Goal: Task Accomplishment & Management: Manage account settings

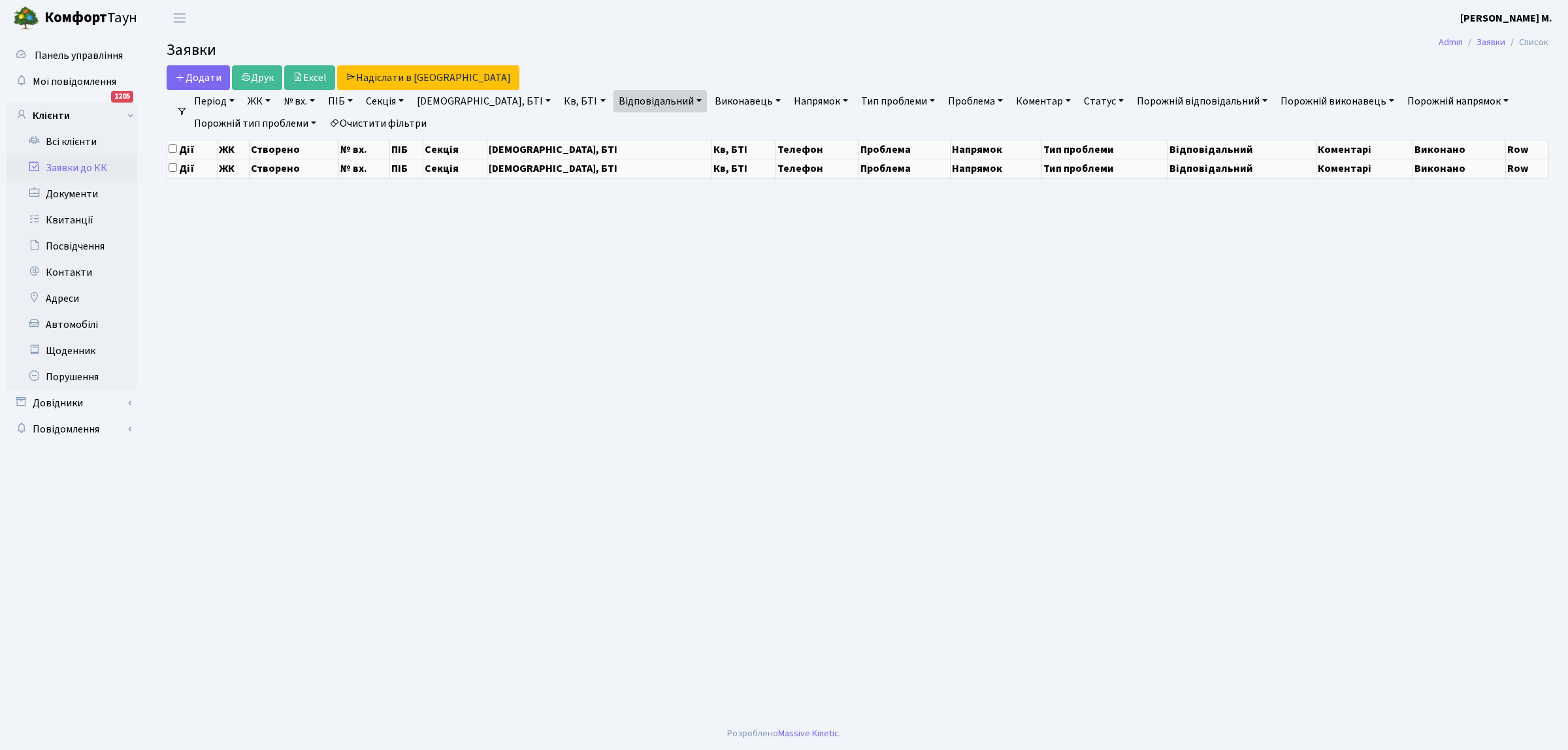
select select "25"
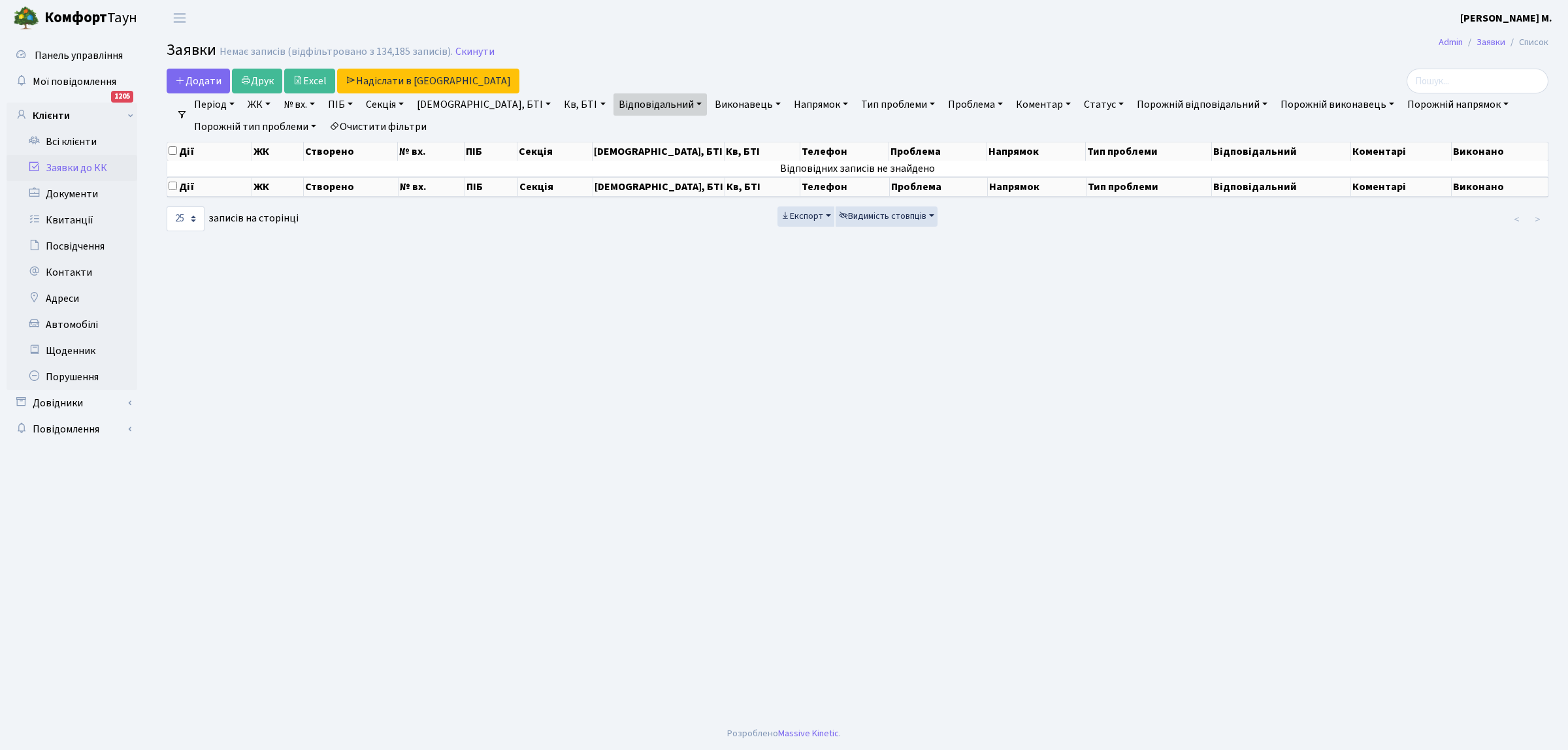
click at [103, 166] on link "Заявки до КК" at bounding box center [72, 168] width 131 height 26
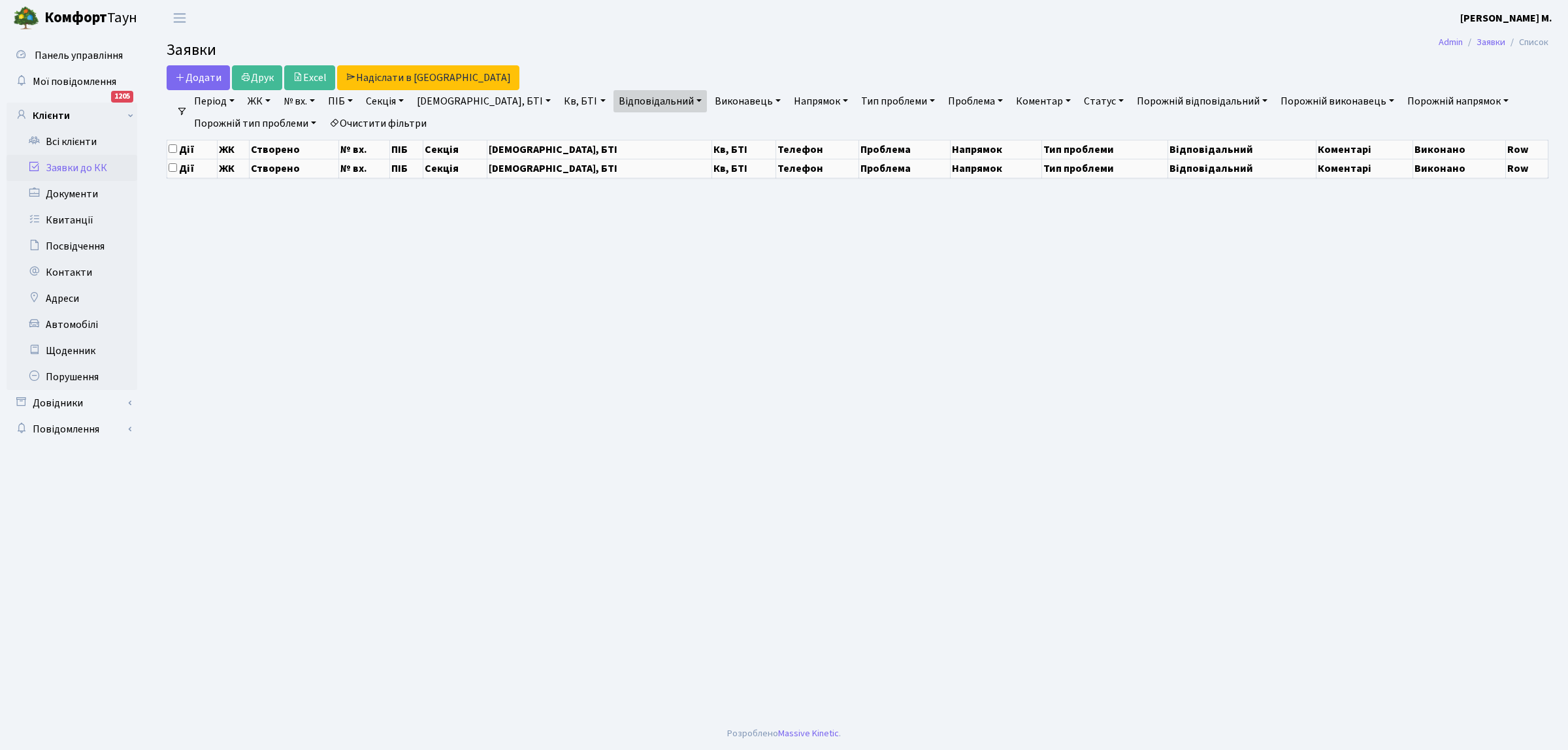
select select "25"
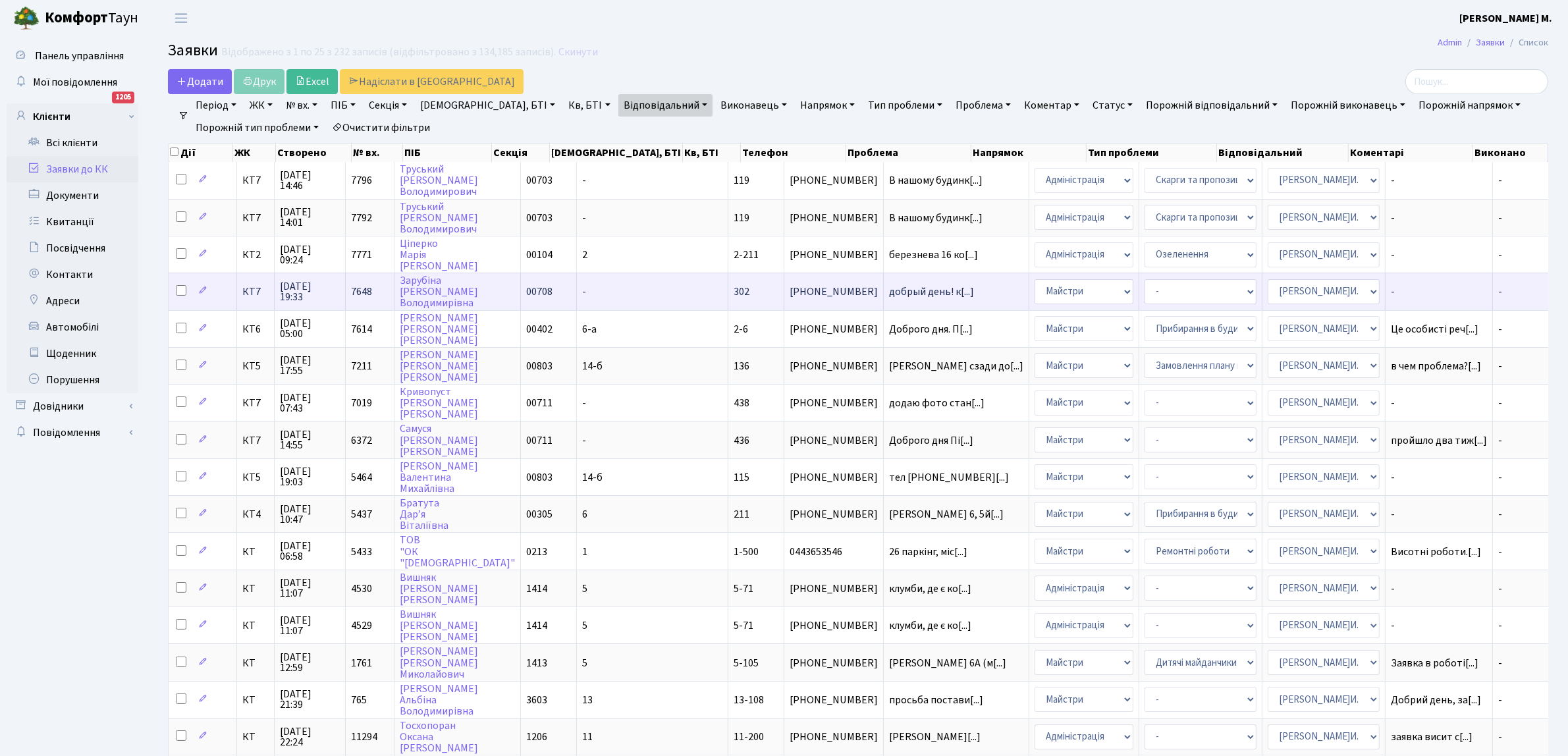
click at [790, 286] on span "[PHONE_NUMBER]" at bounding box center [834, 292] width 88 height 10
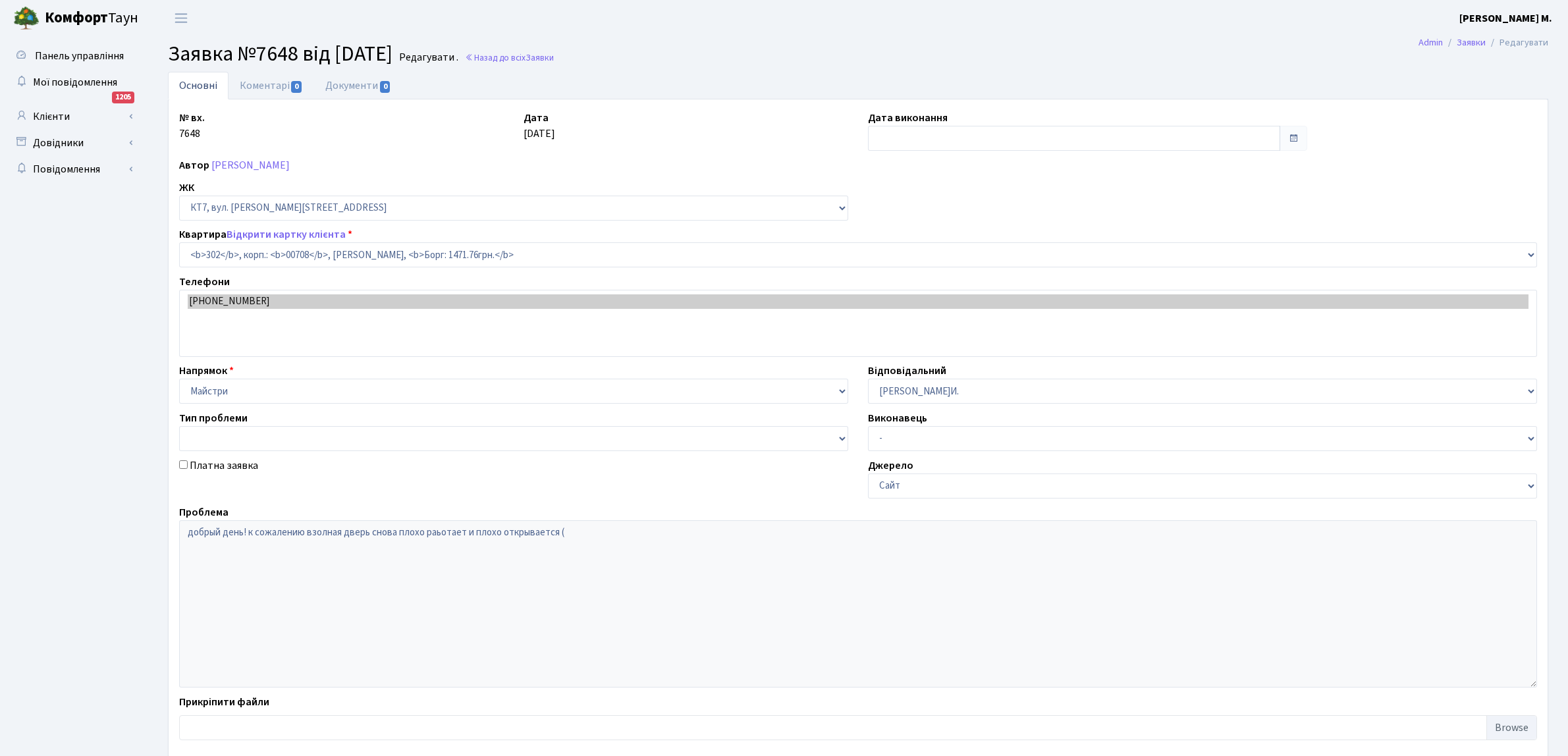
select select "18780"
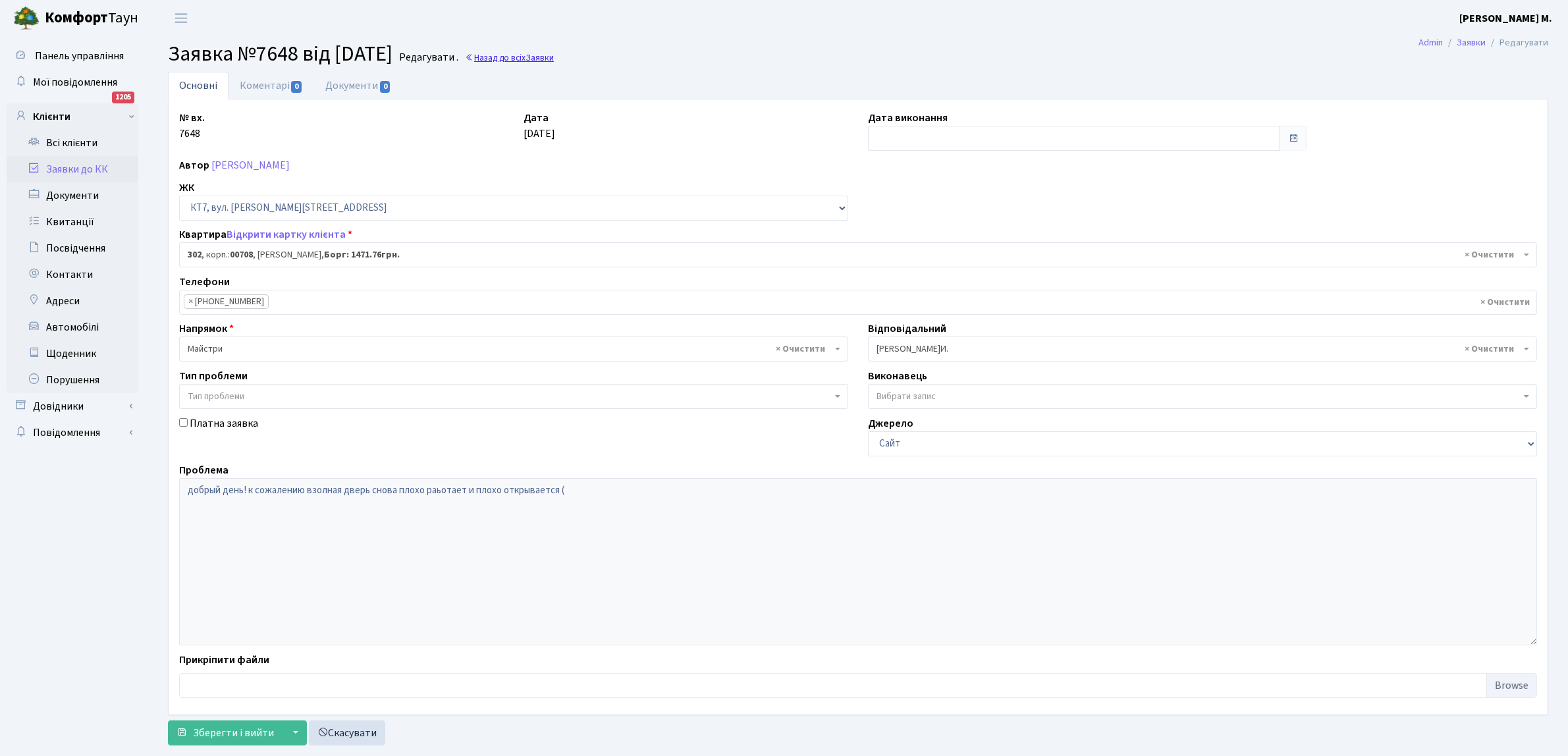
click at [525, 56] on link "Назад до всіх Заявки" at bounding box center [509, 57] width 89 height 12
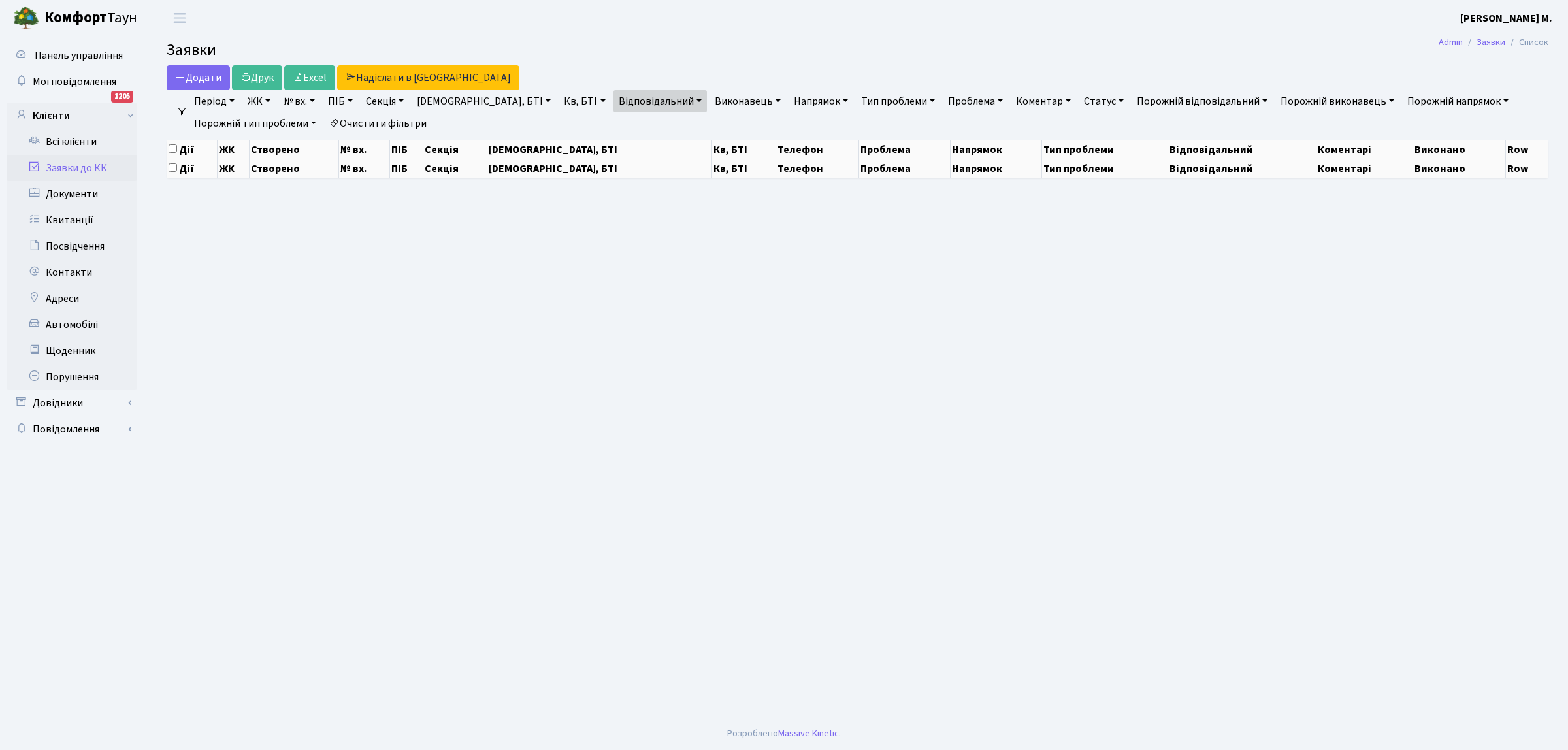
select select "25"
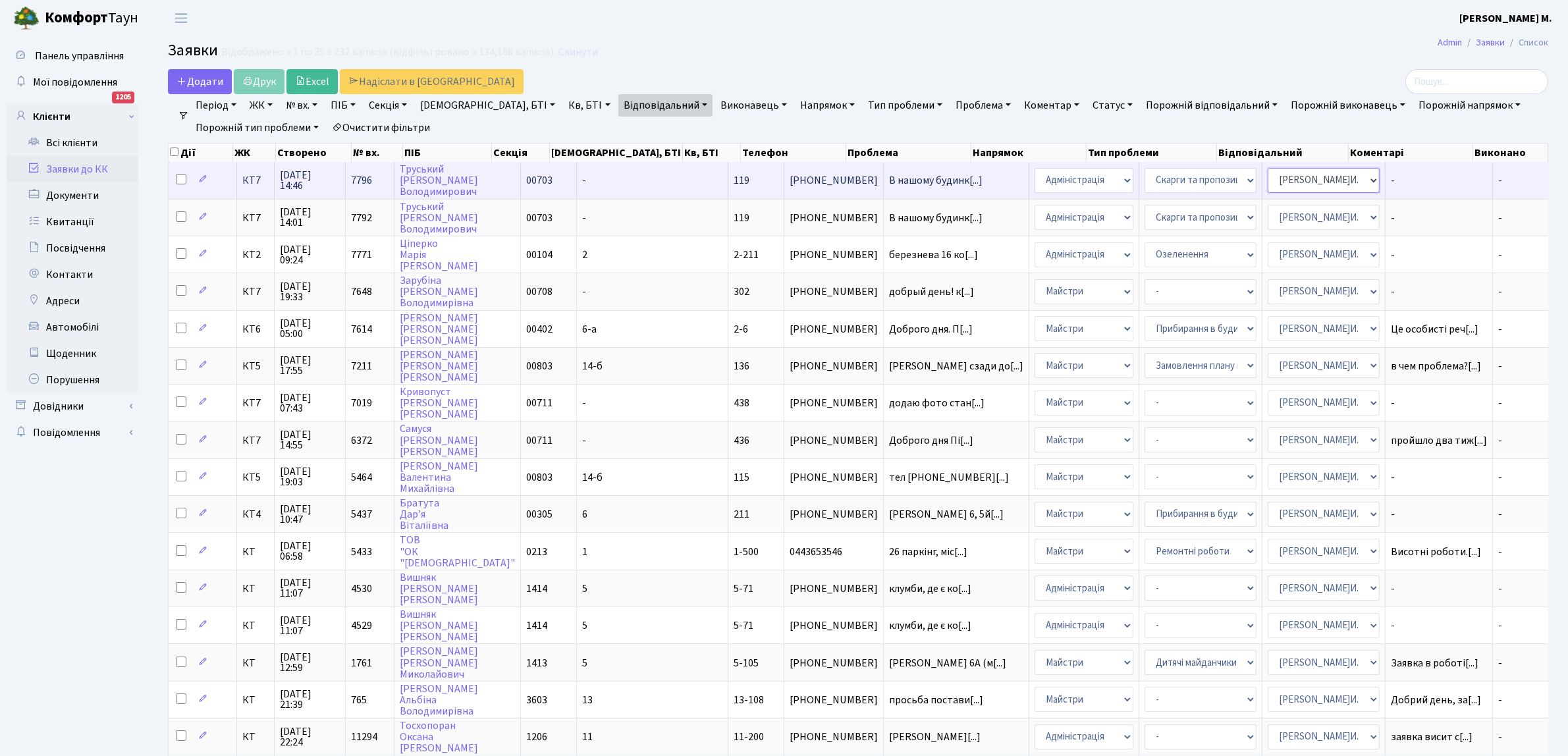
click at [1312, 181] on select "- Адміністратор ЖК КТ Вижул В. В. Гордієнко Н.В. Дядюшкін Д.Ю. Кипчук Т. А. Кла…" at bounding box center [1323, 180] width 112 height 25
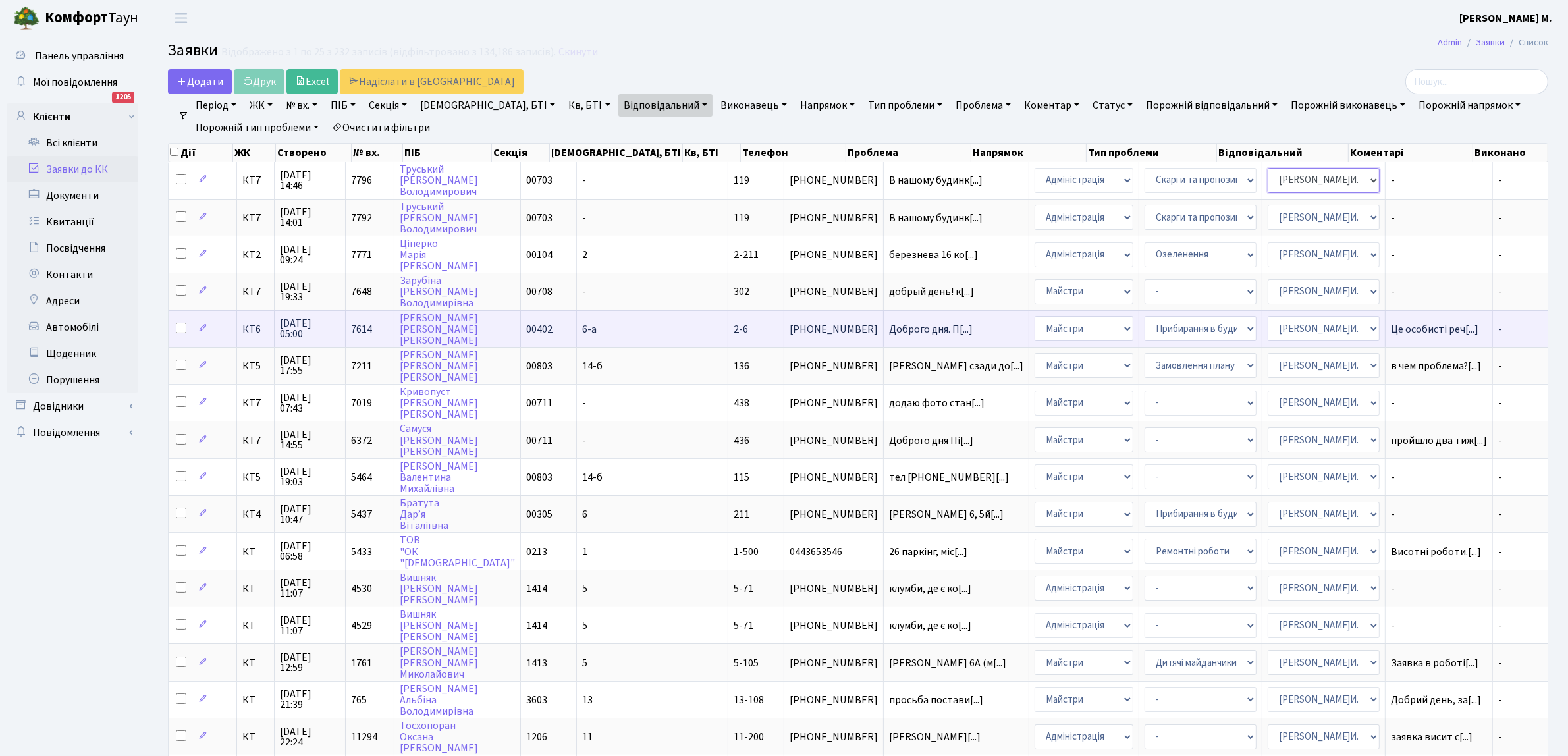
select select "112"
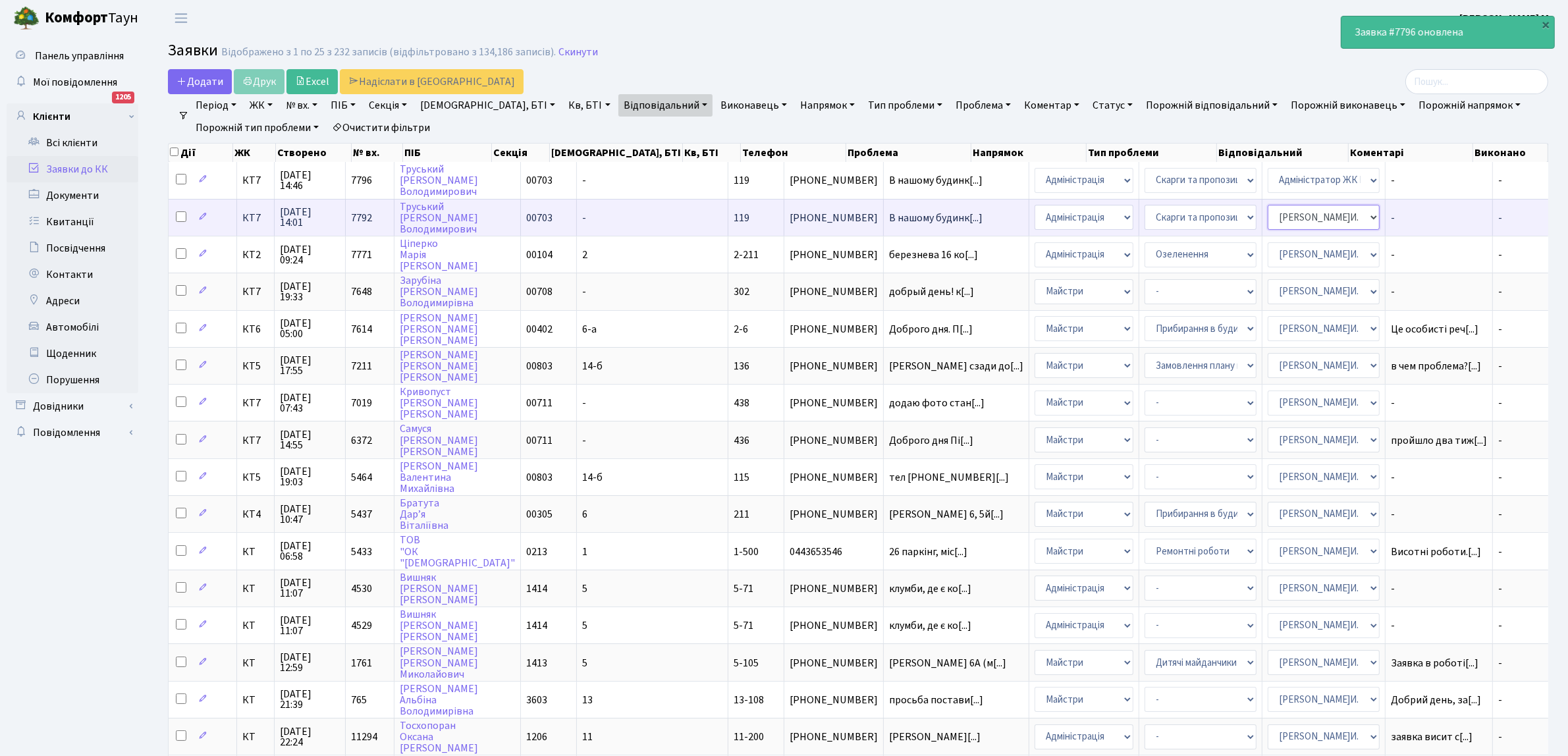
click at [1269, 214] on select "- Адміністратор ЖК КТ [PERSON_NAME] [PERSON_NAME] [PERSON_NAME]Ю. [PERSON_NAME]…" at bounding box center [1323, 217] width 112 height 25
select select "112"
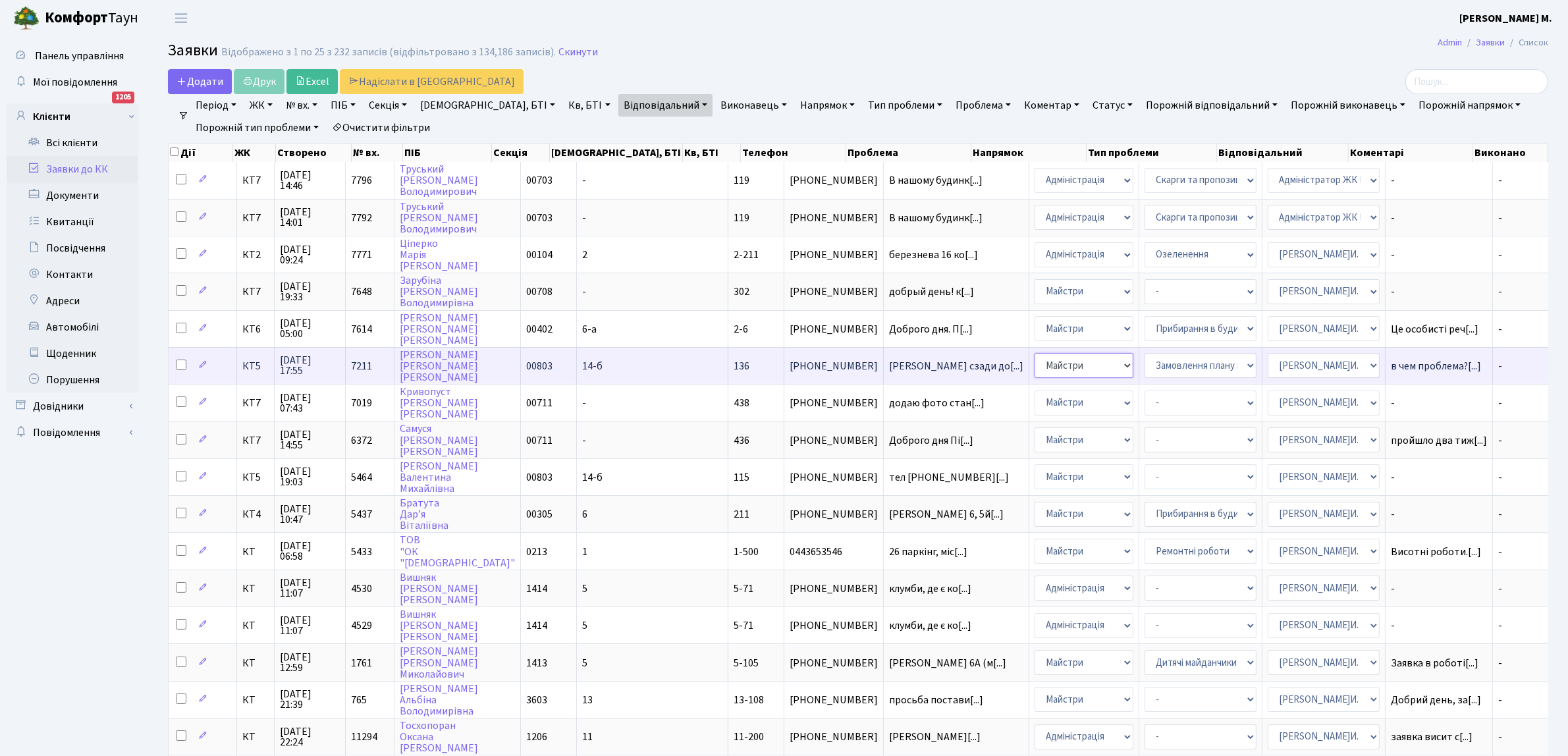
click at [1035, 359] on select "- Адміністрація Домофон, СКД Ліфт Майстри Сантехніка Економічний відділ Електри…" at bounding box center [1084, 366] width 99 height 25
select select "5"
click at [1268, 363] on select "- Адміністратор ЖК КТ [PERSON_NAME] [PERSON_NAME] [PERSON_NAME]Ю. [PERSON_NAME]…" at bounding box center [1323, 366] width 112 height 25
select select "112"
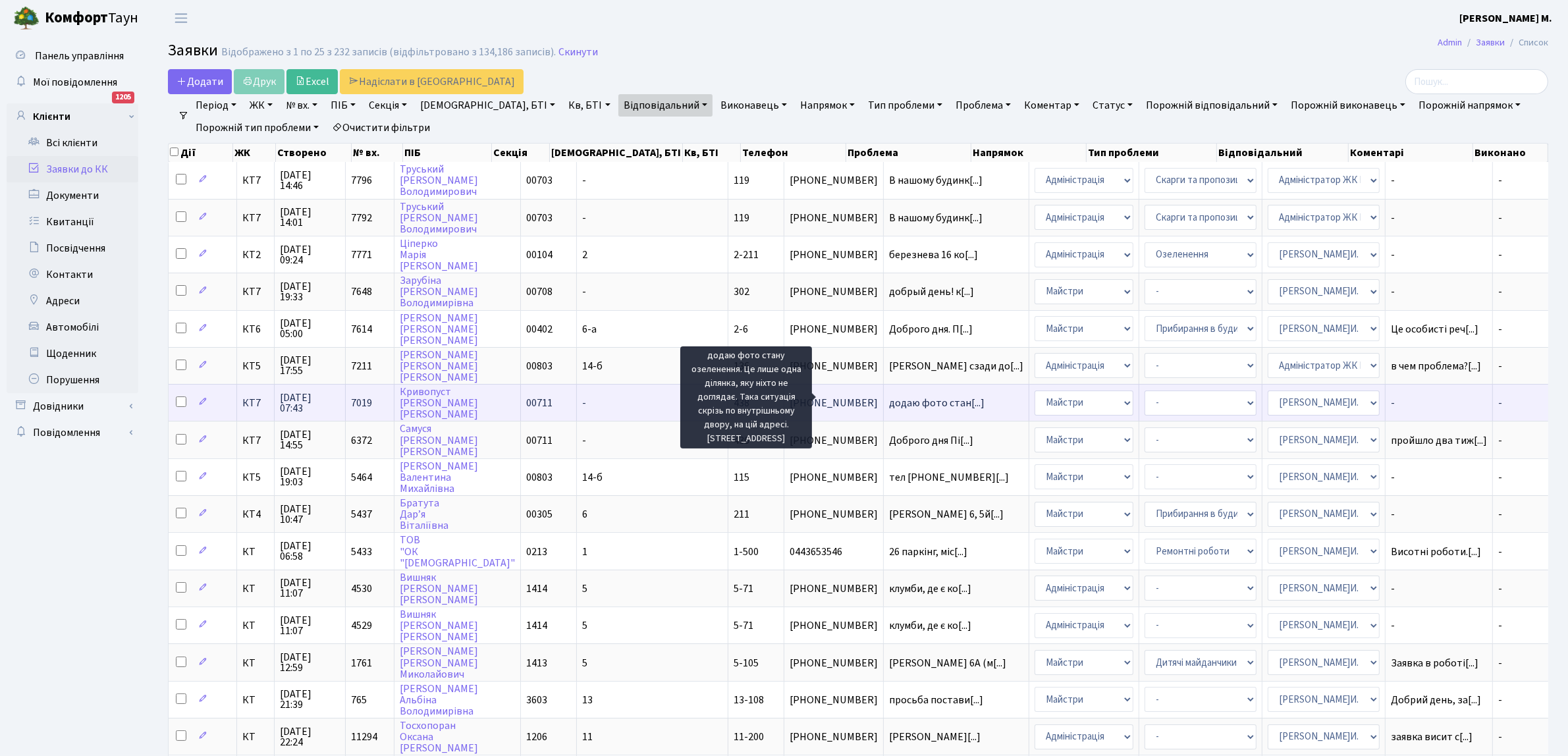
click at [906, 396] on span "додаю фото стан[...]" at bounding box center [936, 403] width 95 height 15
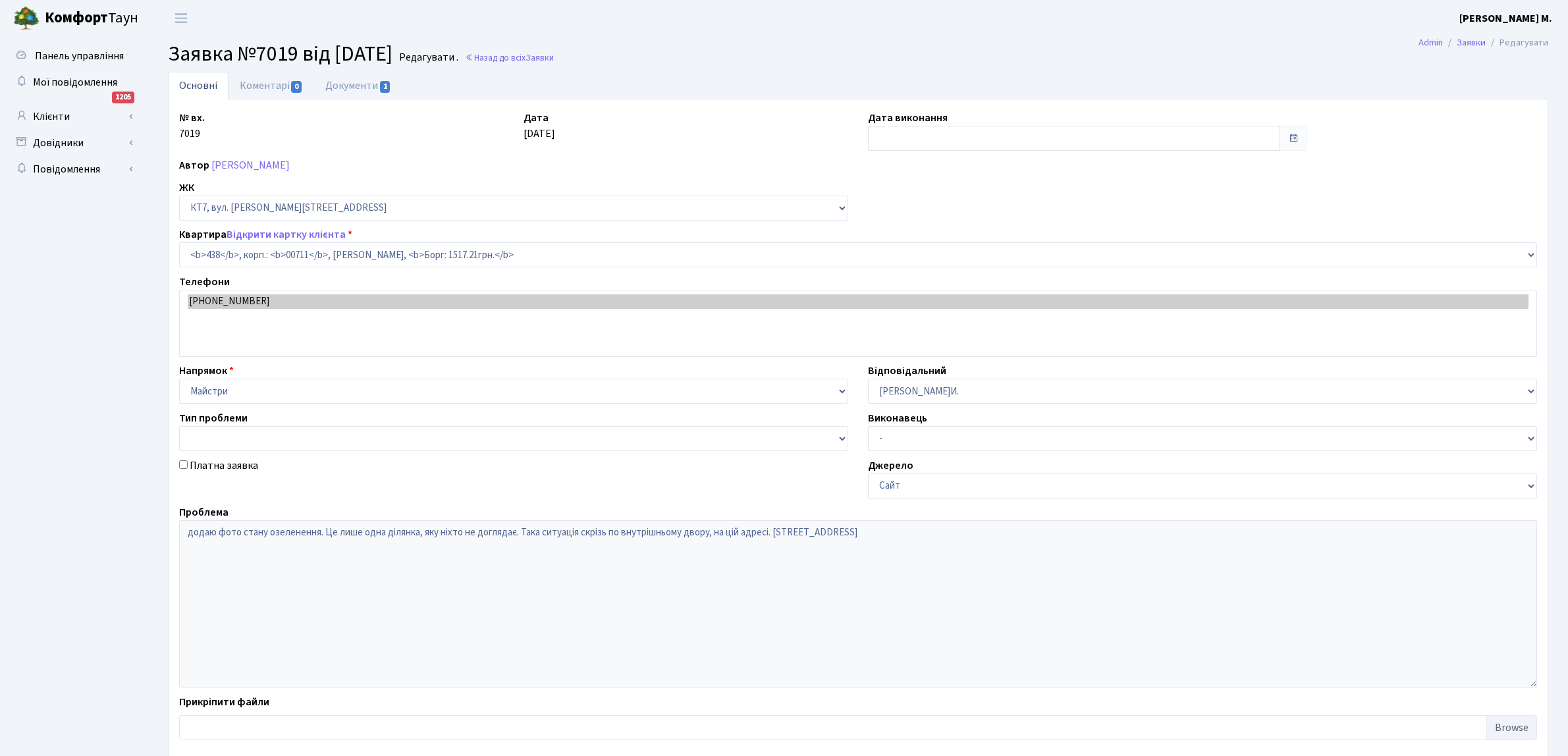
select select "19021"
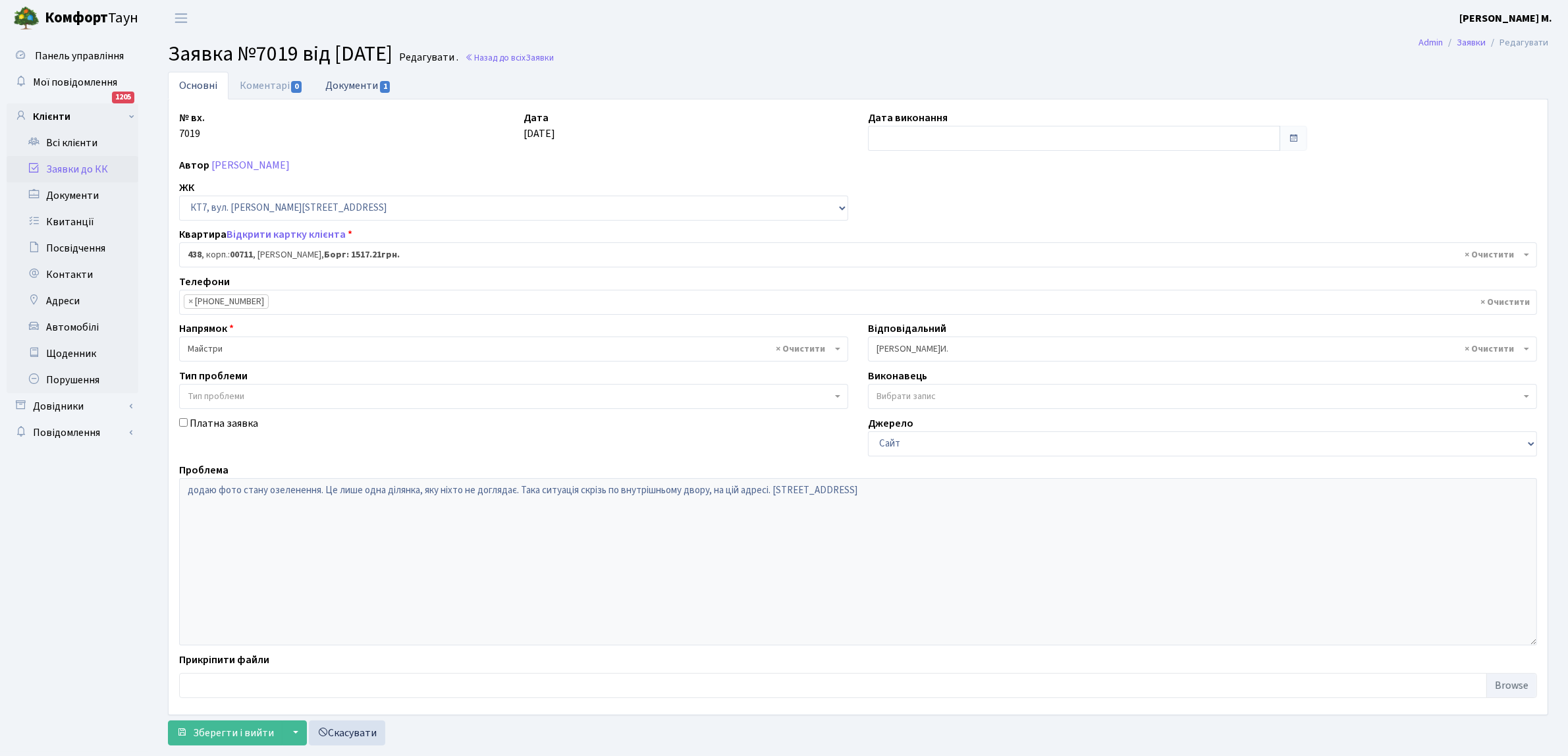
click at [374, 81] on link "Документи 1" at bounding box center [358, 85] width 88 height 27
select select "25"
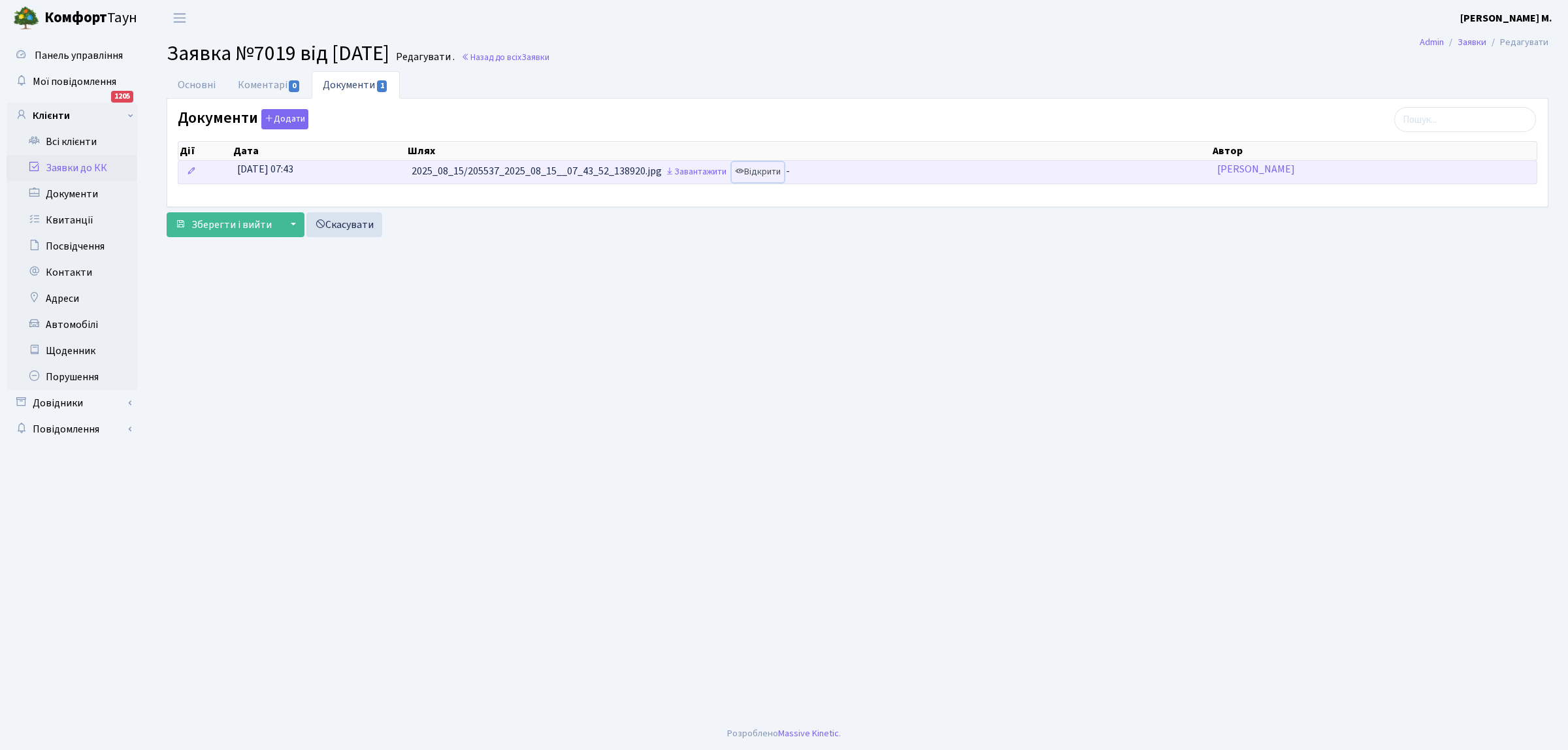
click at [755, 171] on link "Відкрити" at bounding box center [758, 172] width 52 height 20
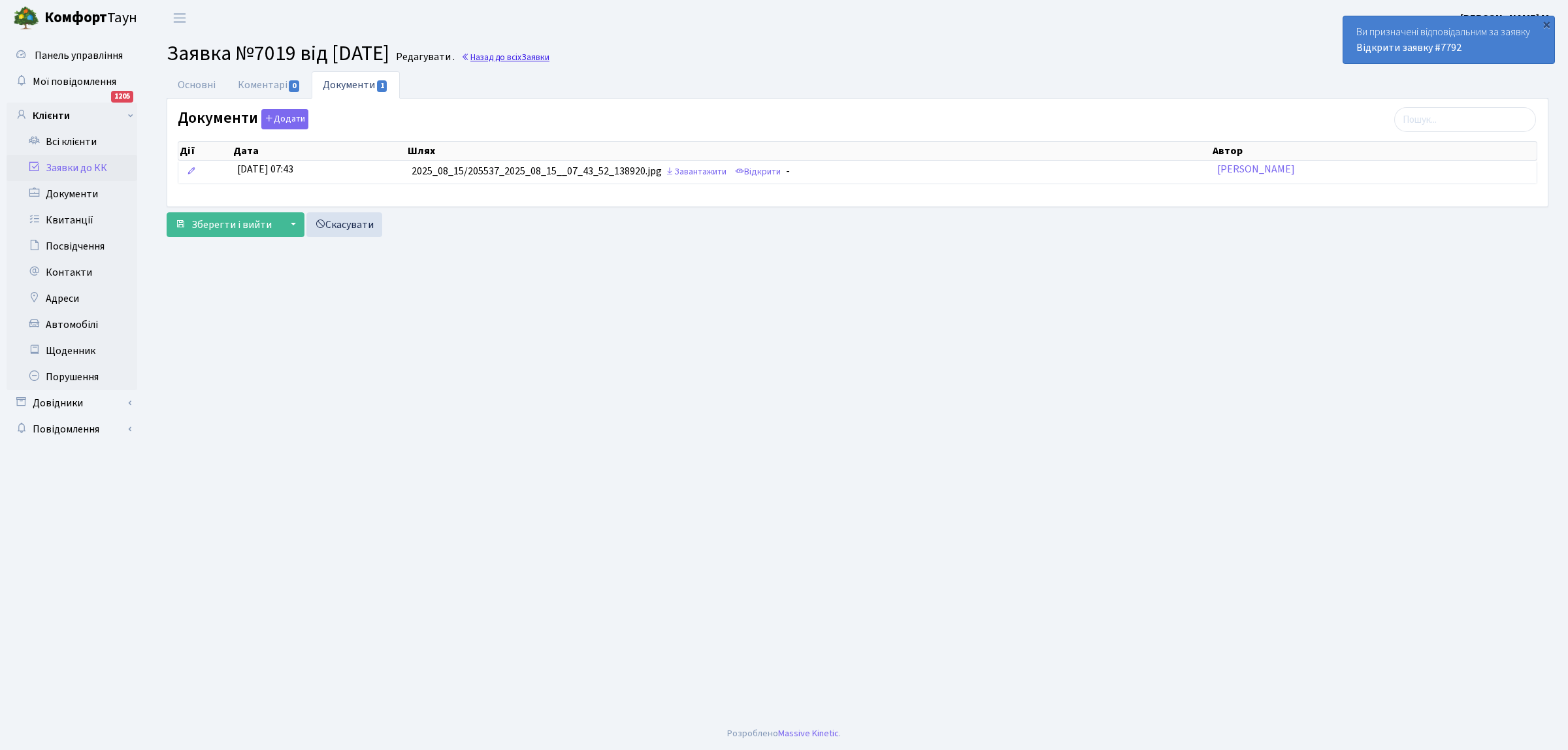
click at [550, 56] on span "Заявки" at bounding box center [535, 57] width 28 height 12
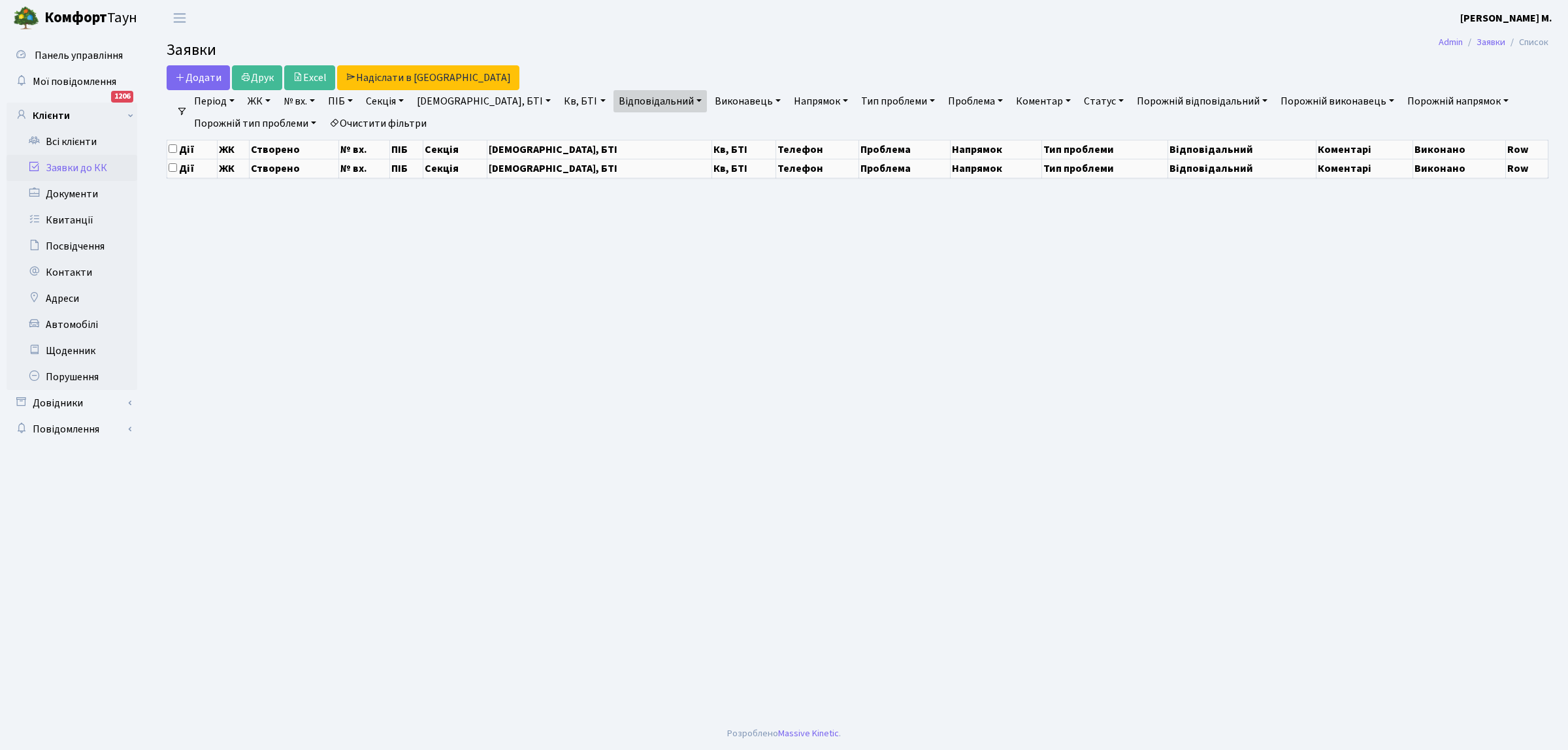
select select "25"
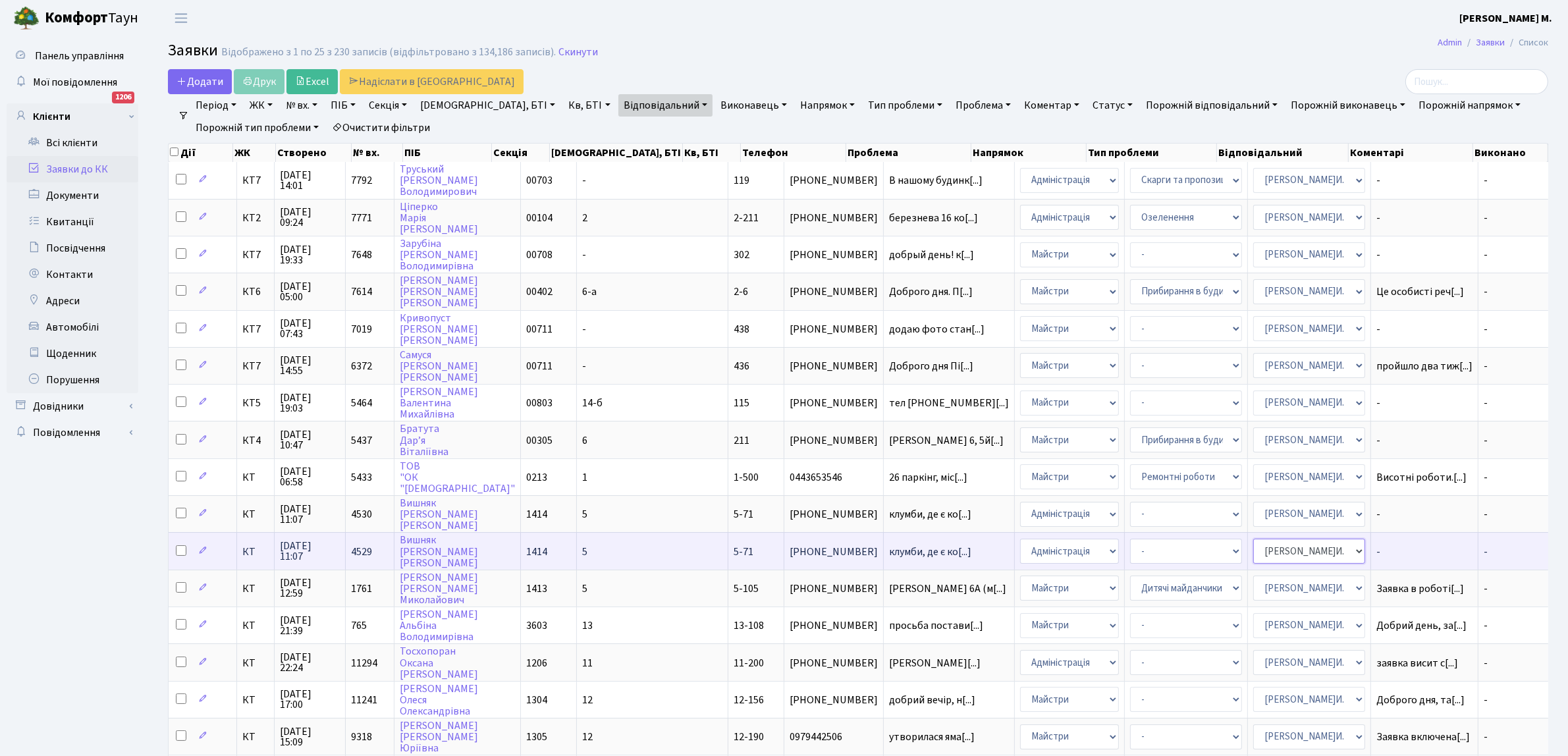
click at [1258, 538] on select "- Адміністратор ЖК КТ Вижул В. В. Гордієнко Н.В. Дядюшкін Д.Ю. Кипчук Т. А. Кла…" at bounding box center [1309, 551] width 112 height 25
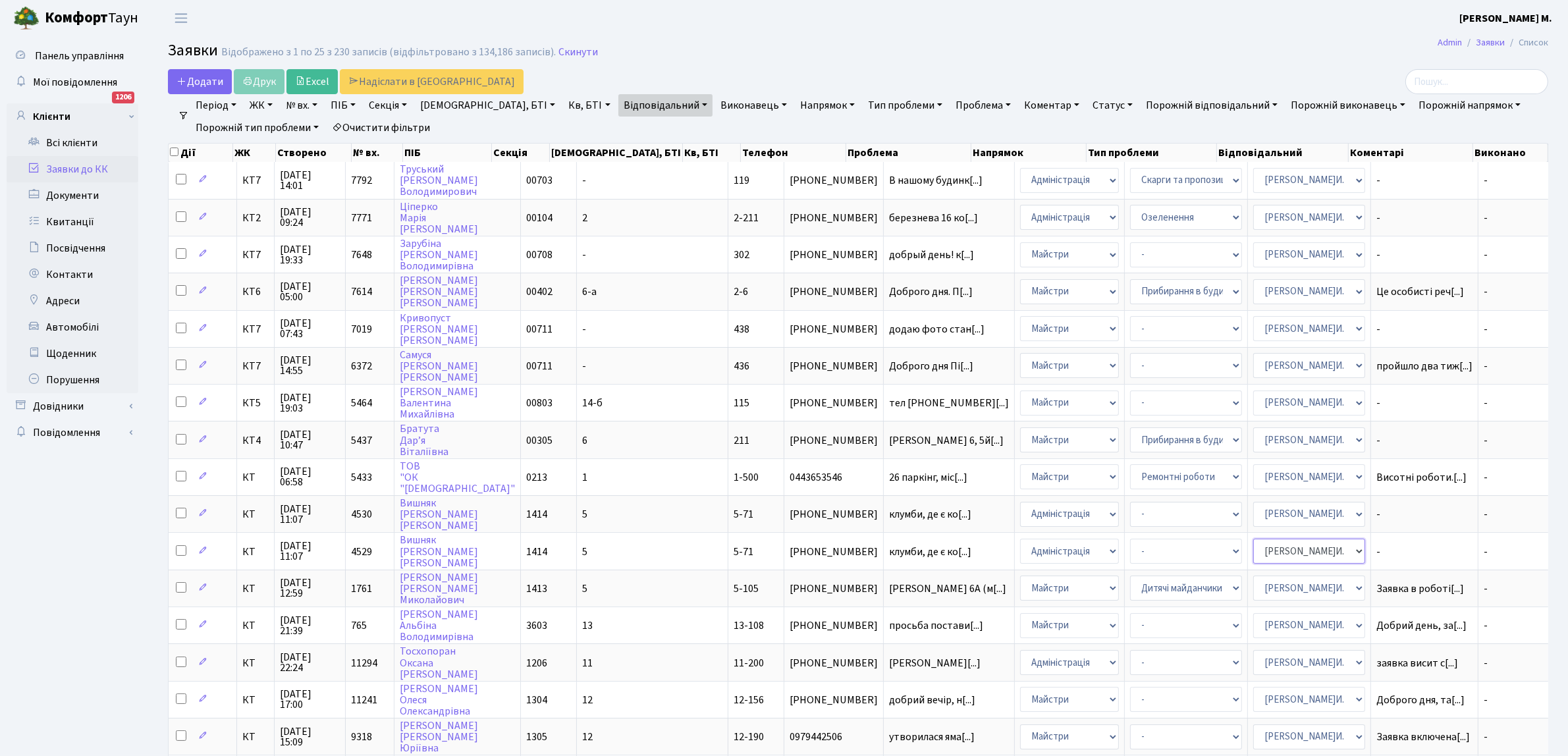
select select "112"
click at [1253, 502] on select "- Адміністратор ЖК КТ [PERSON_NAME] [PERSON_NAME] [PERSON_NAME]Ю. [PERSON_NAME]…" at bounding box center [1309, 514] width 112 height 25
select select "112"
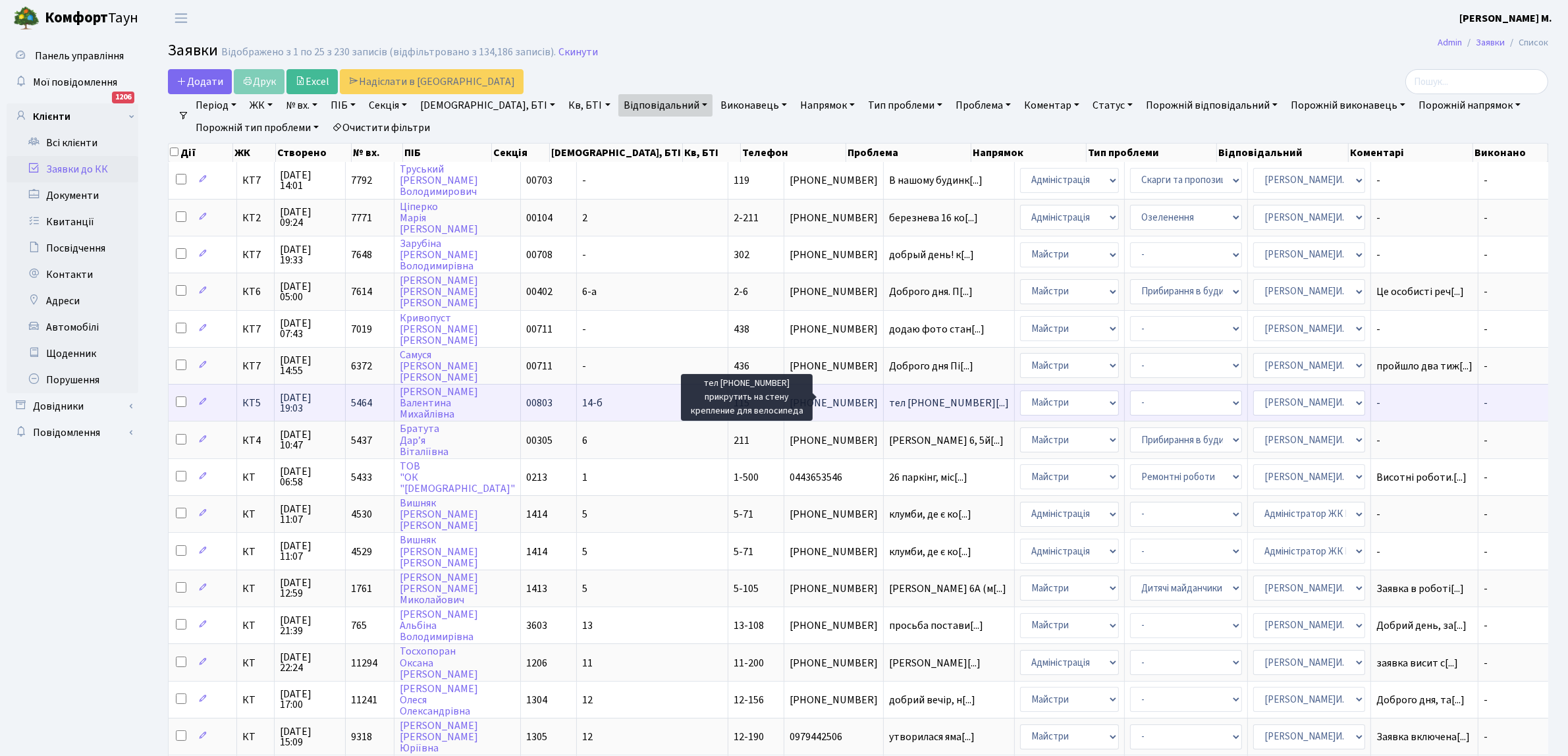
click at [889, 402] on span "тел [PHONE_NUMBER][...]" at bounding box center [949, 403] width 120 height 15
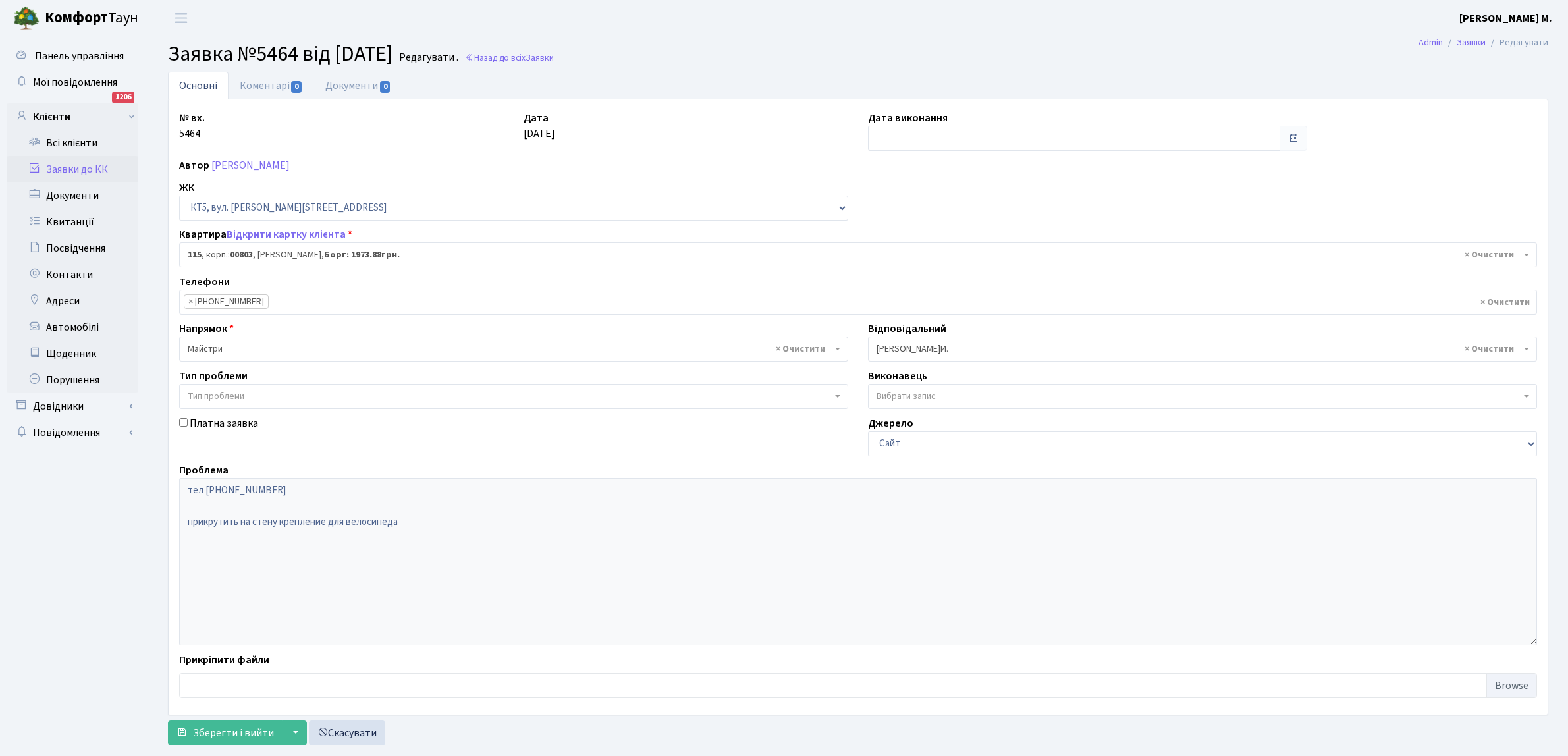
select select "17645"
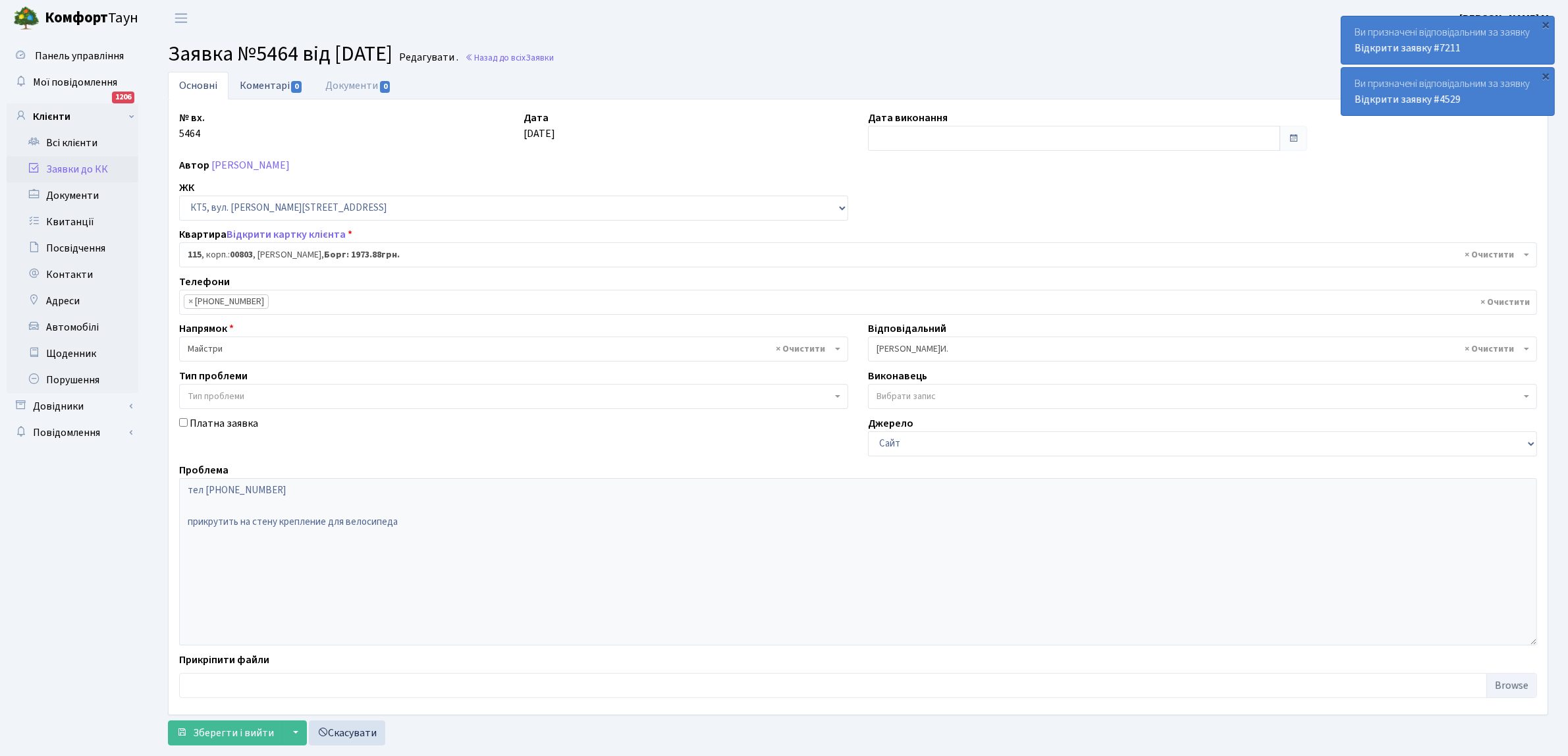
click at [281, 82] on link "Коментарі 0" at bounding box center [271, 85] width 86 height 27
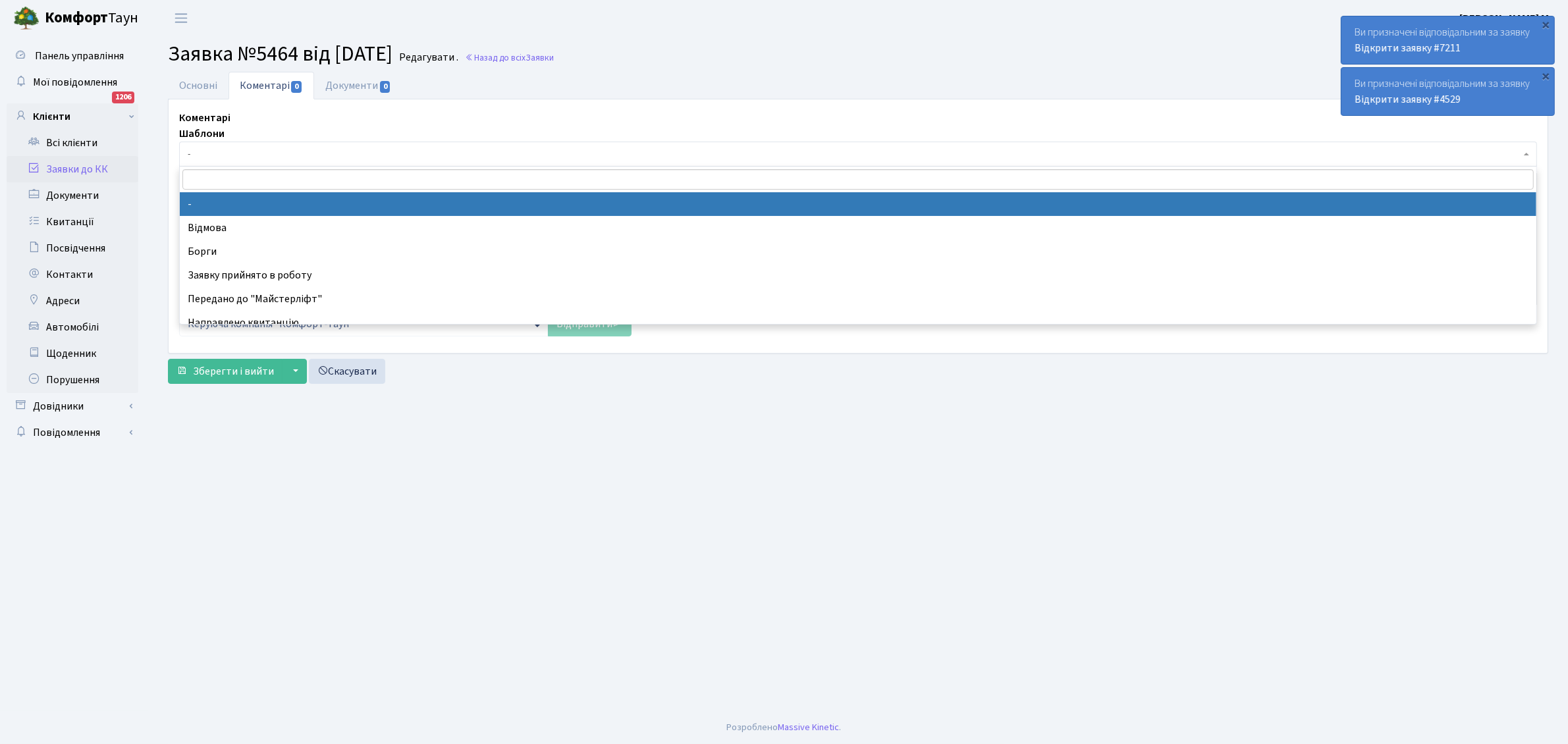
click at [237, 146] on span "-" at bounding box center [857, 154] width 1358 height 25
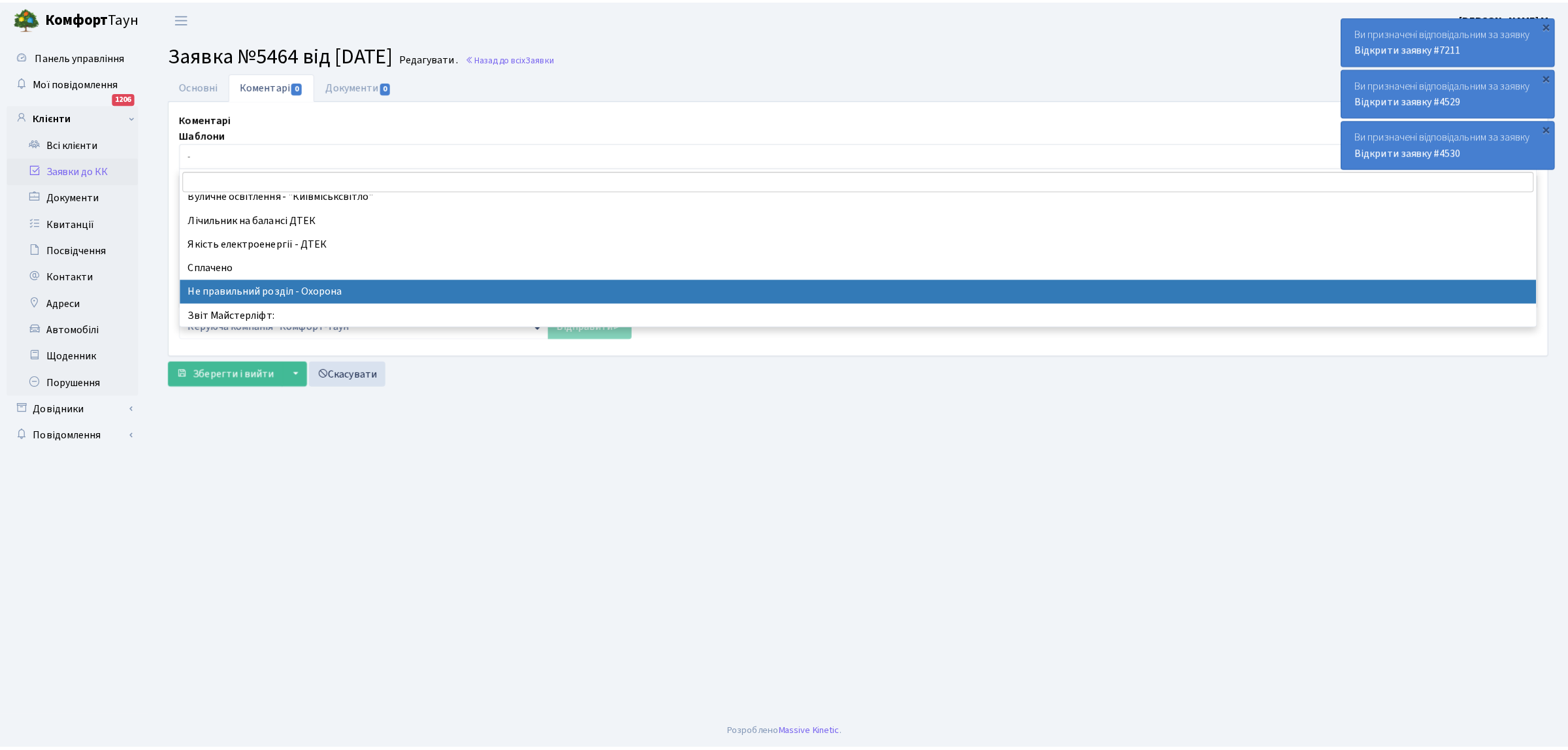
scroll to position [164, 0]
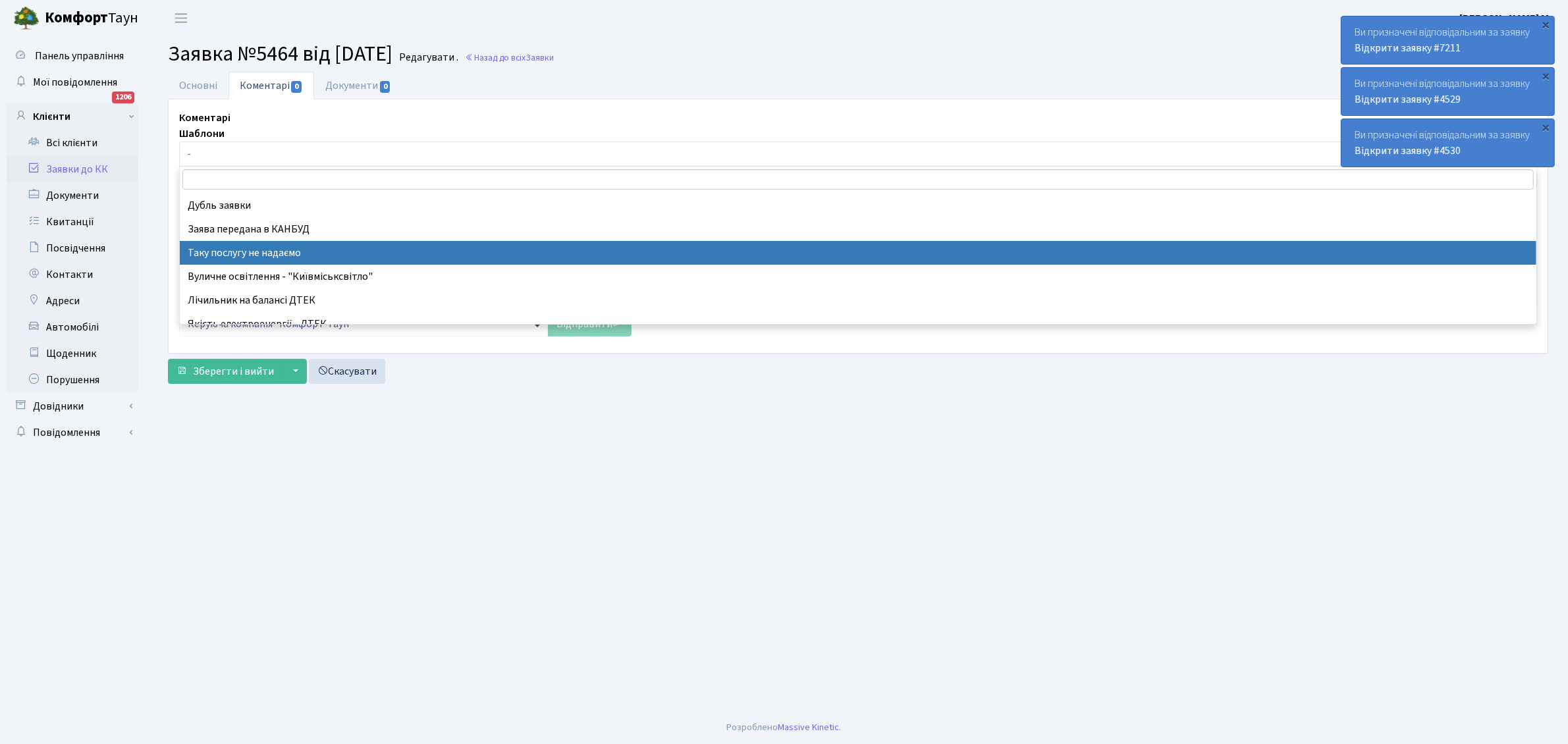
select select "21"
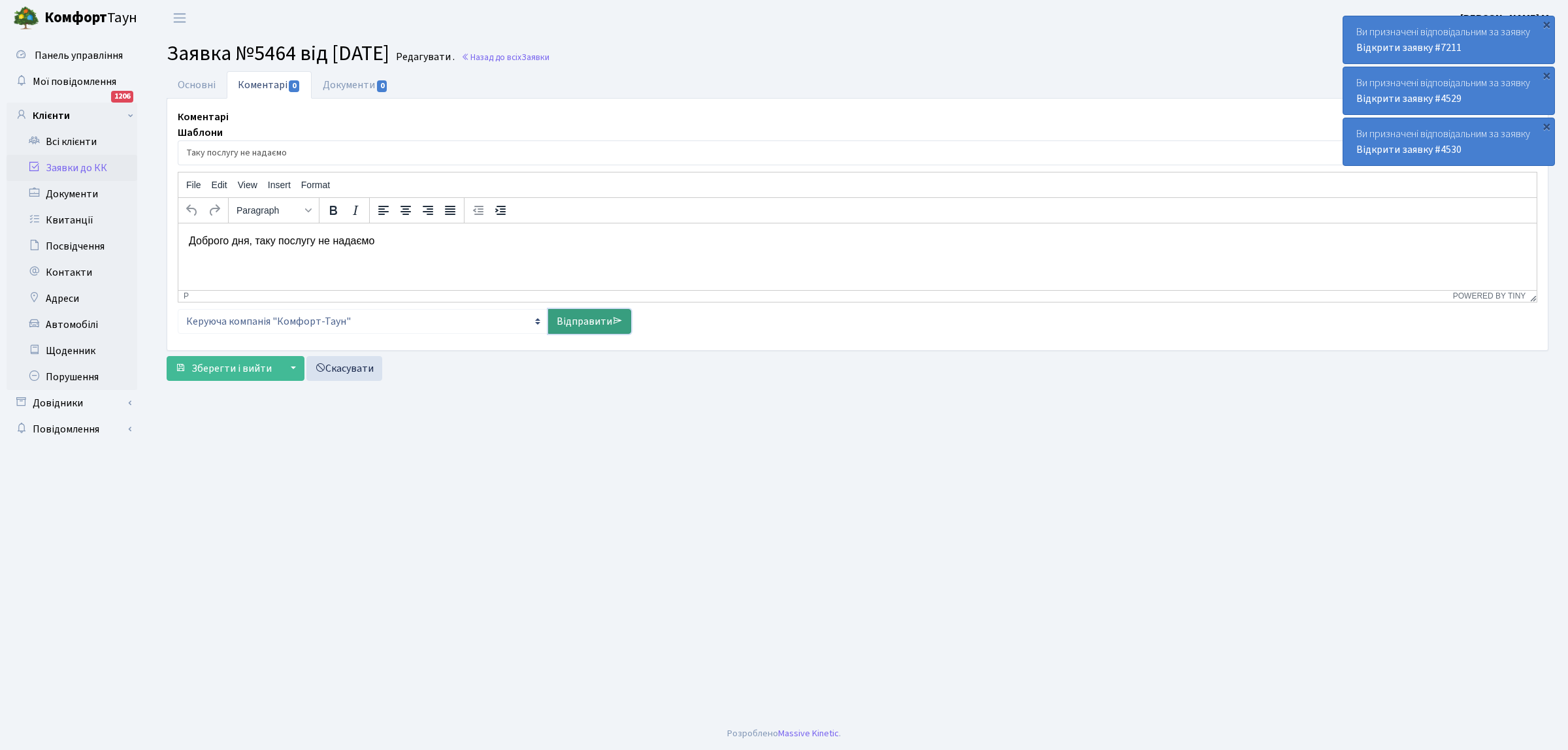
click at [571, 315] on link "Відправити" at bounding box center [590, 321] width 83 height 25
select select
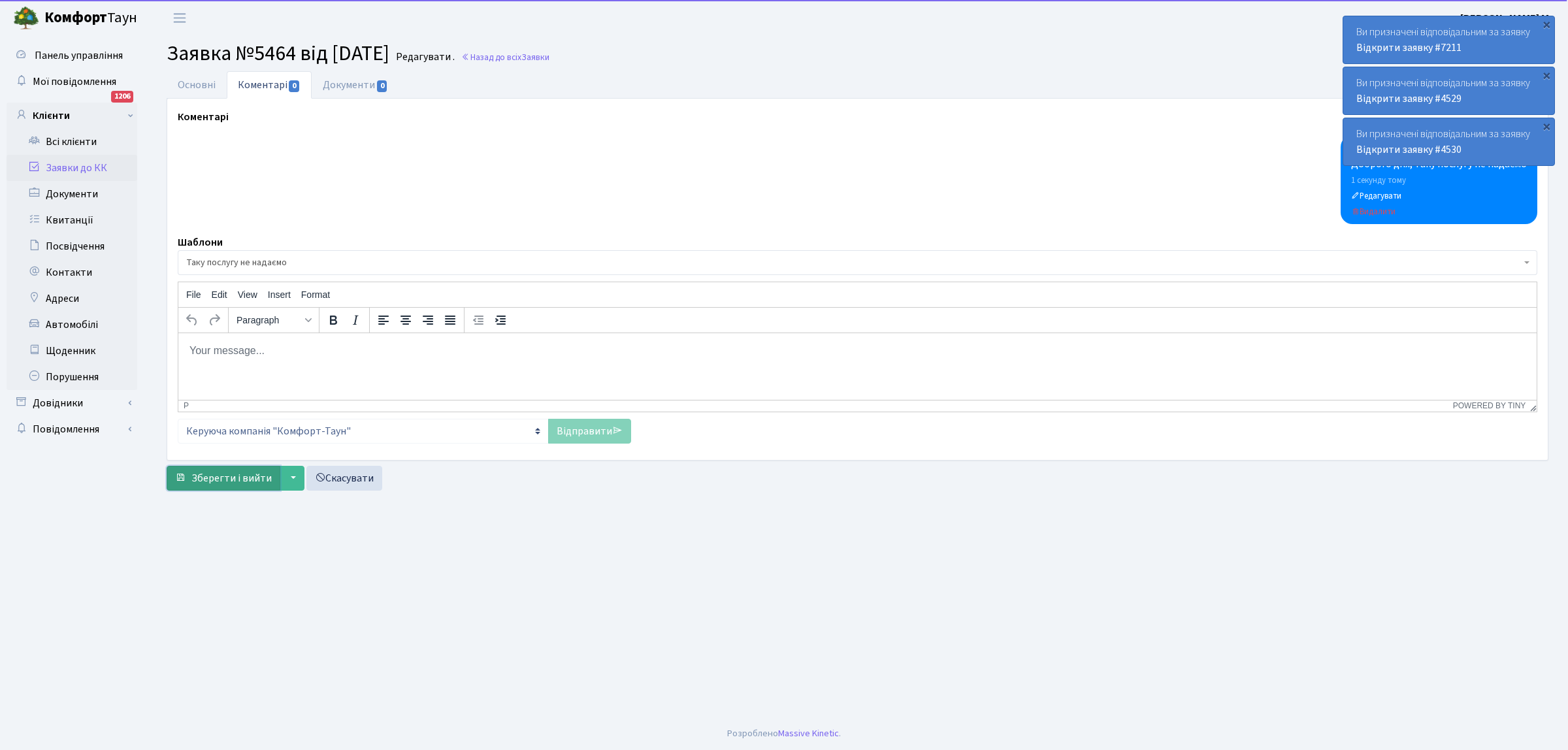
click at [209, 480] on span "Зберегти і вийти" at bounding box center [231, 478] width 81 height 15
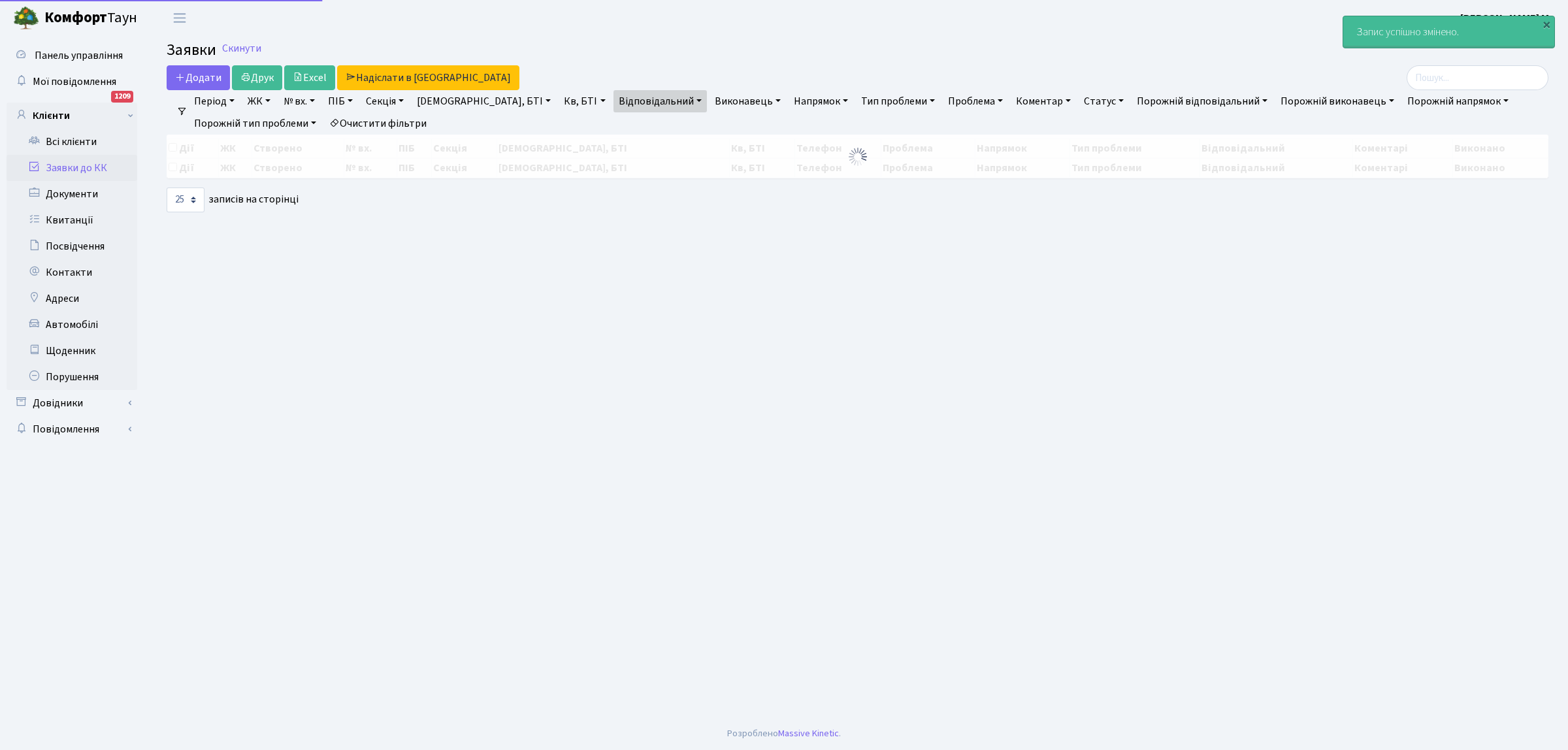
select select "25"
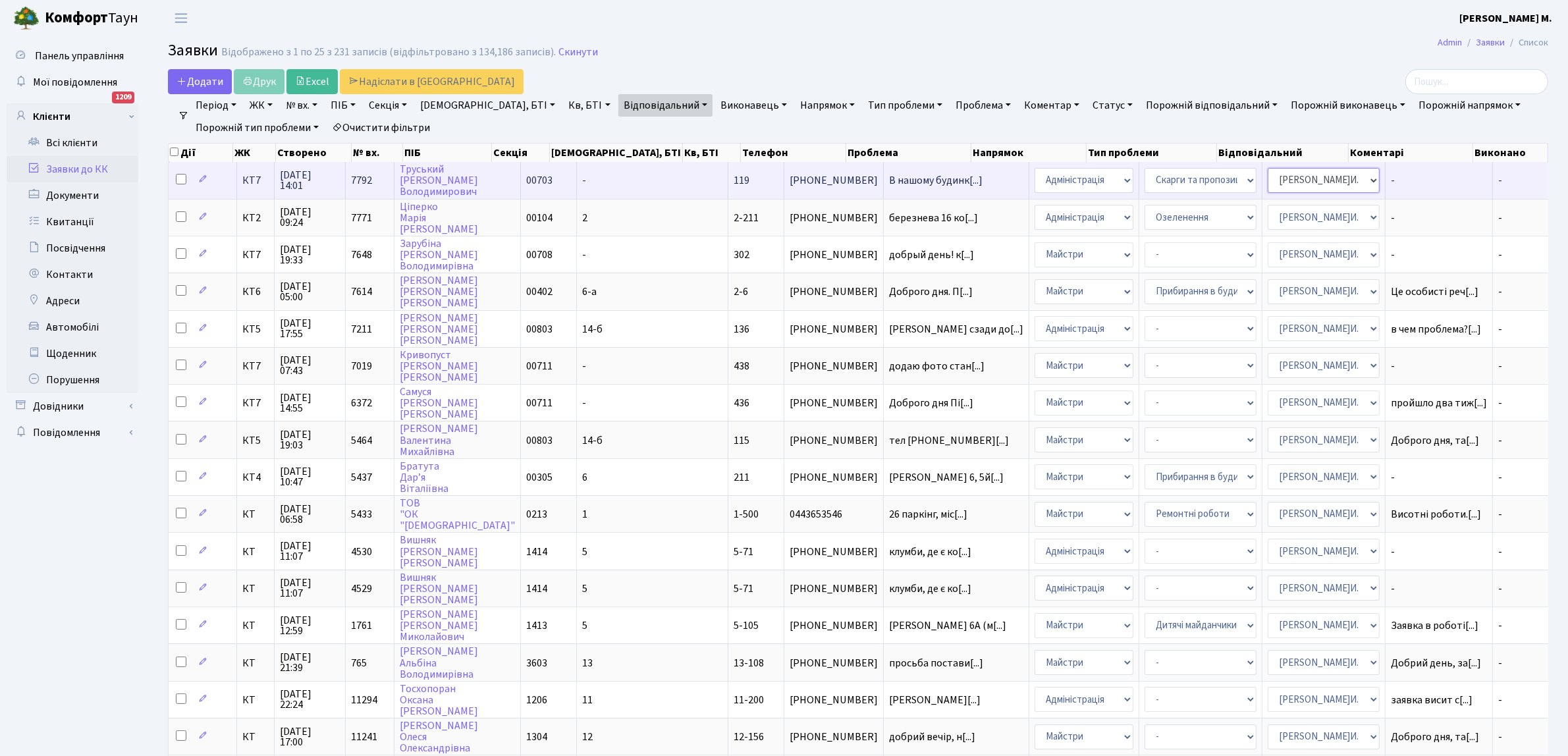
click at [1269, 185] on select "- Адміністратор ЖК КТ [PERSON_NAME] [PERSON_NAME] [PERSON_NAME]Ю. [PERSON_NAME]…" at bounding box center [1323, 180] width 112 height 25
click at [1306, 179] on select "- Адміністратор ЖК КТ [PERSON_NAME] [PERSON_NAME] [PERSON_NAME]Ю. [PERSON_NAME]…" at bounding box center [1323, 180] width 112 height 25
select select "112"
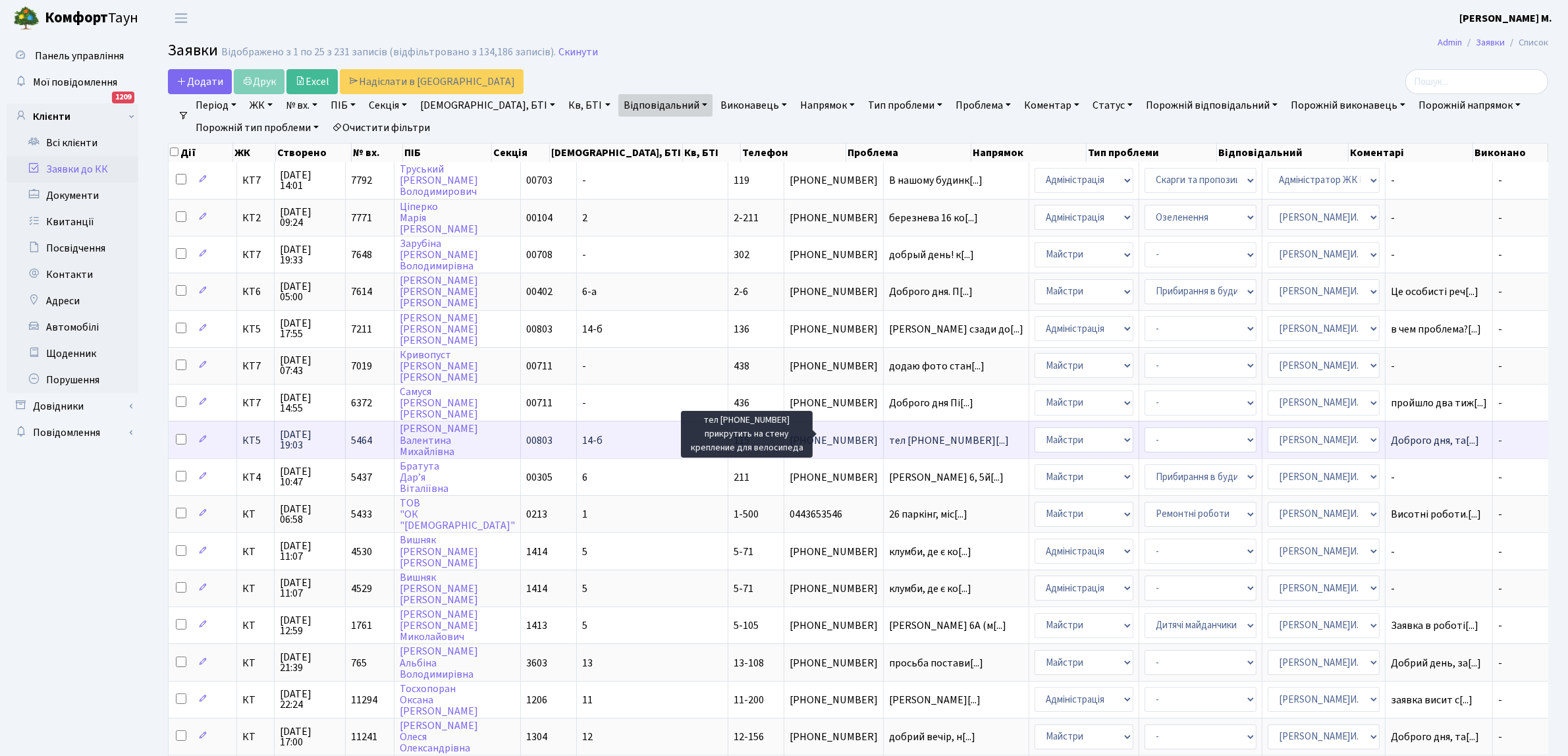
click at [889, 439] on span "тел 0755011314[...]" at bounding box center [949, 440] width 120 height 15
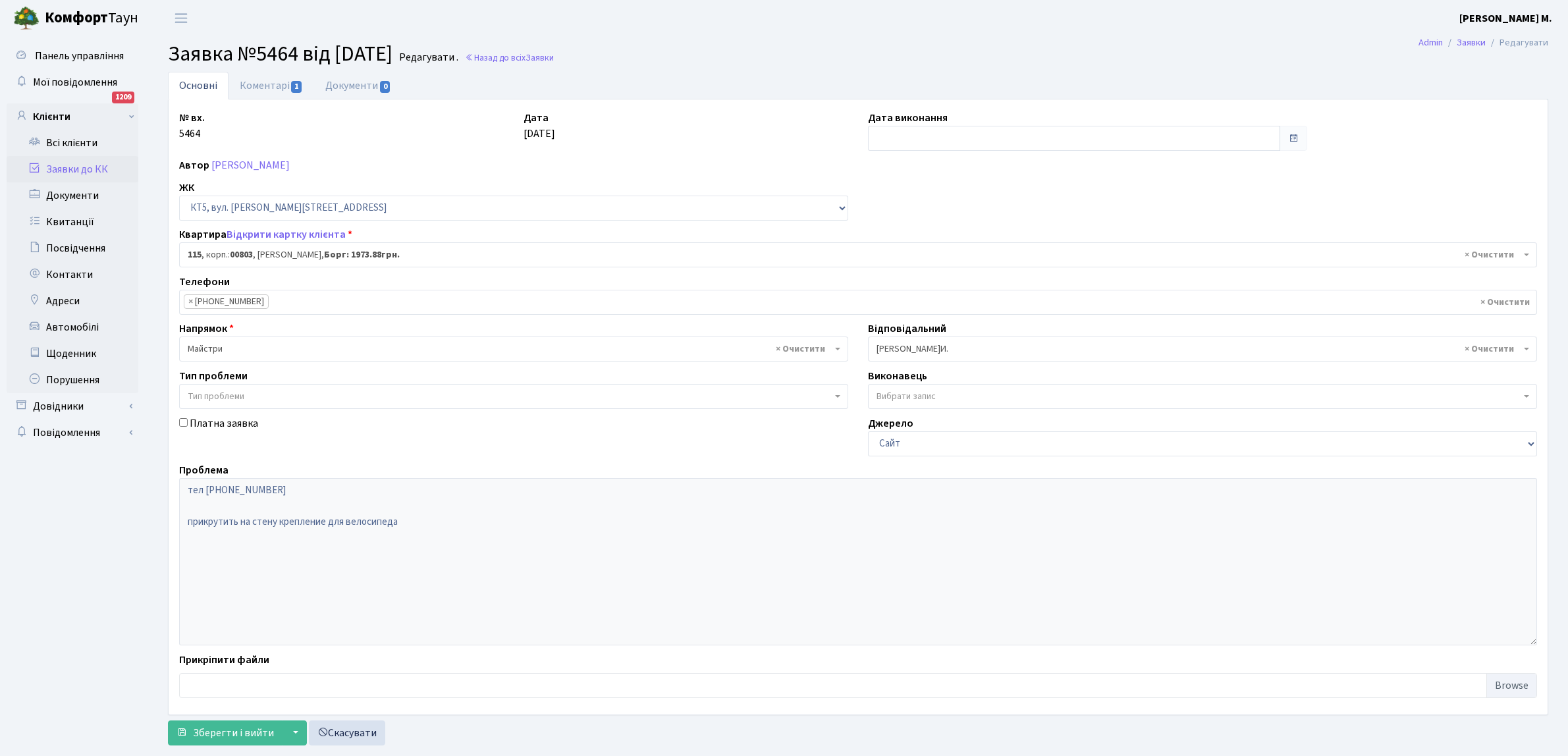
select select "17645"
click at [928, 139] on input "text" at bounding box center [1073, 138] width 413 height 25
click at [891, 248] on td "9" at bounding box center [901, 245] width 20 height 20
type input "09.09.2025"
click at [234, 738] on span "Зберегти і вийти" at bounding box center [233, 733] width 81 height 15
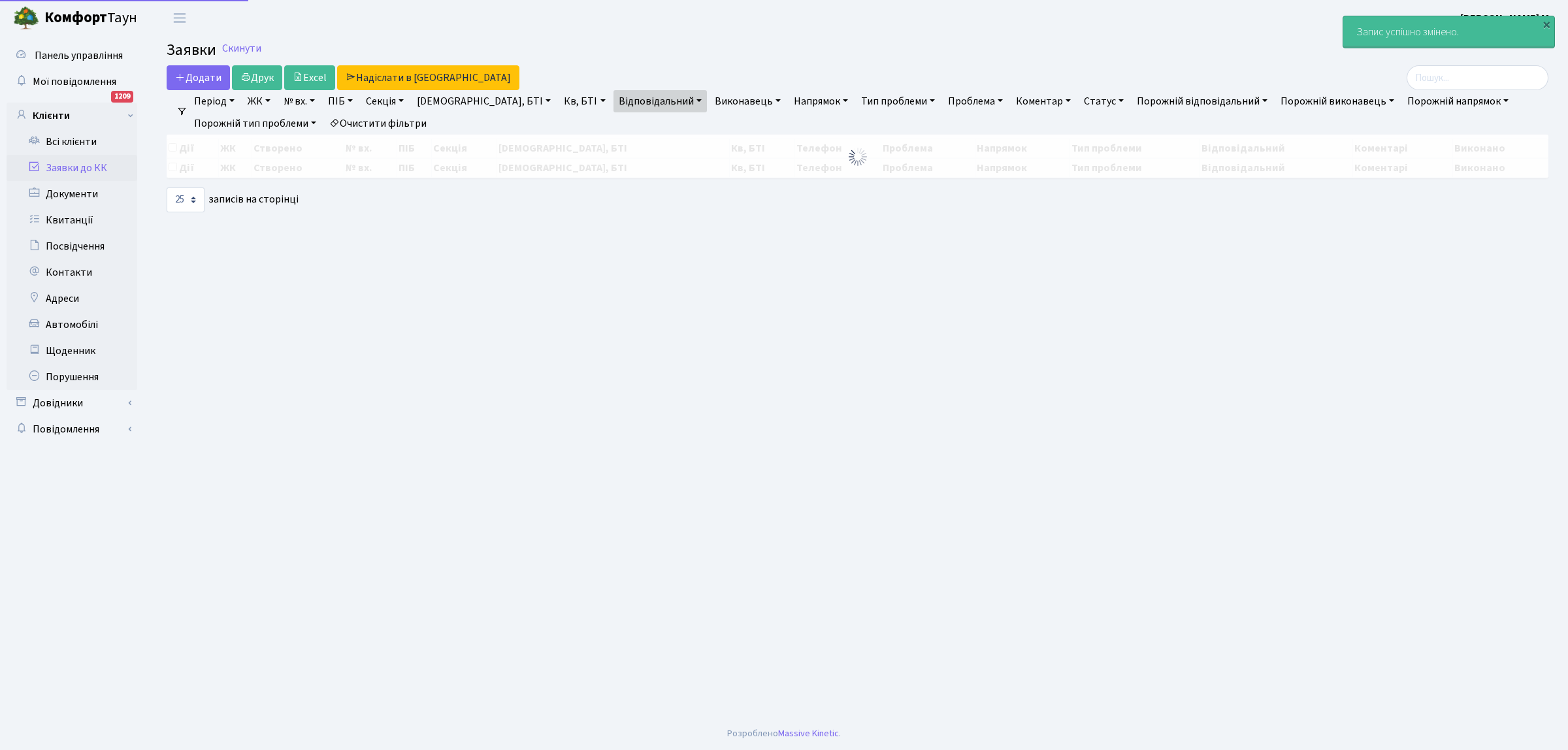
select select "25"
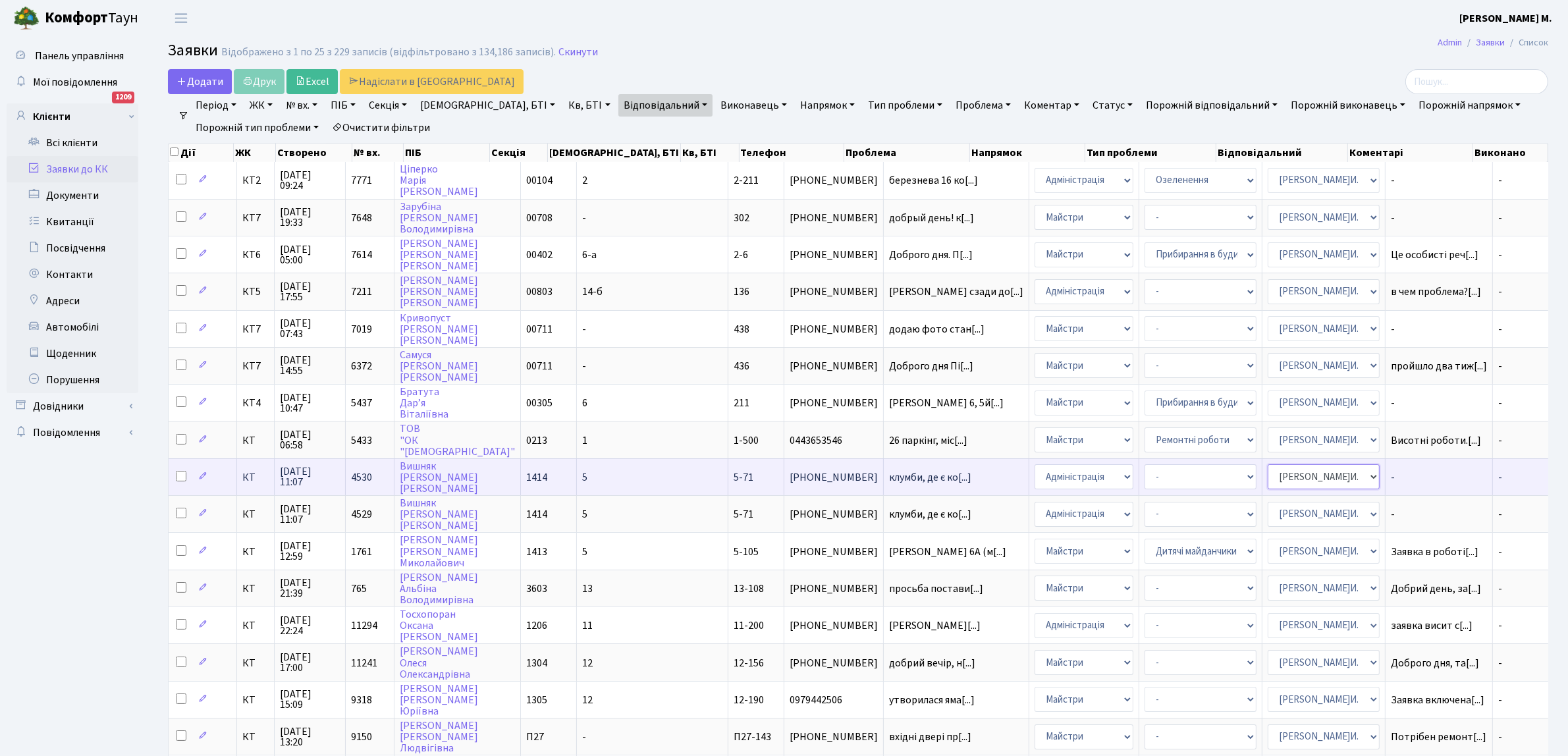
click at [1275, 471] on select "- Адміністратор ЖК КТ [PERSON_NAME] [PERSON_NAME] [PERSON_NAME]Ю. [PERSON_NAME]…" at bounding box center [1323, 477] width 112 height 25
click at [1269, 467] on select "- Адміністратор ЖК КТ [PERSON_NAME] [PERSON_NAME] [PERSON_NAME]Ю. [PERSON_NAME]…" at bounding box center [1323, 477] width 112 height 25
select select "112"
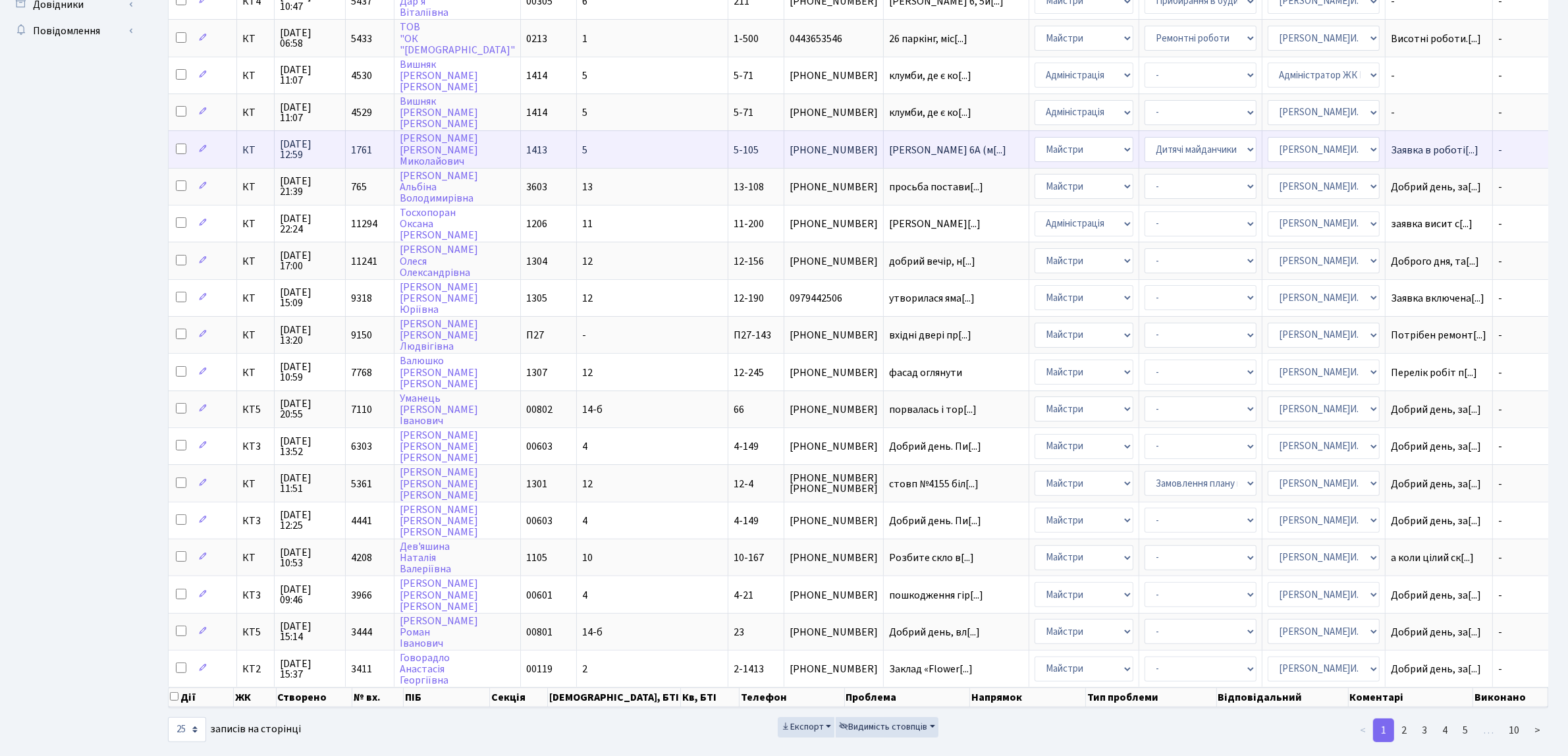
scroll to position [73, 0]
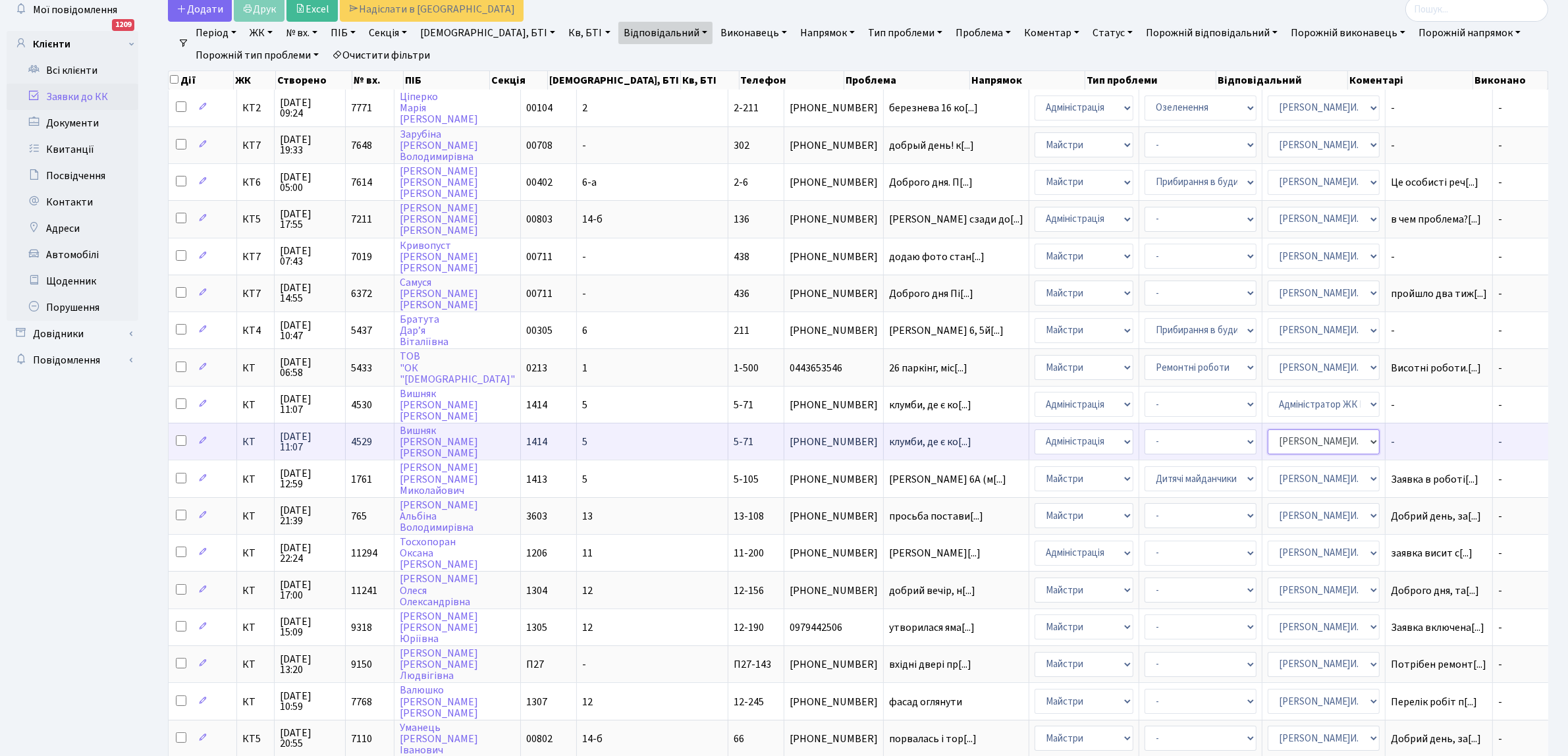
click at [1312, 430] on select "- Адміністратор ЖК КТ Вижул В. В. Гордієнко Н.В. Дядюшкін Д.Ю. Кипчук Т. А. Кла…" at bounding box center [1323, 442] width 112 height 25
select select "112"
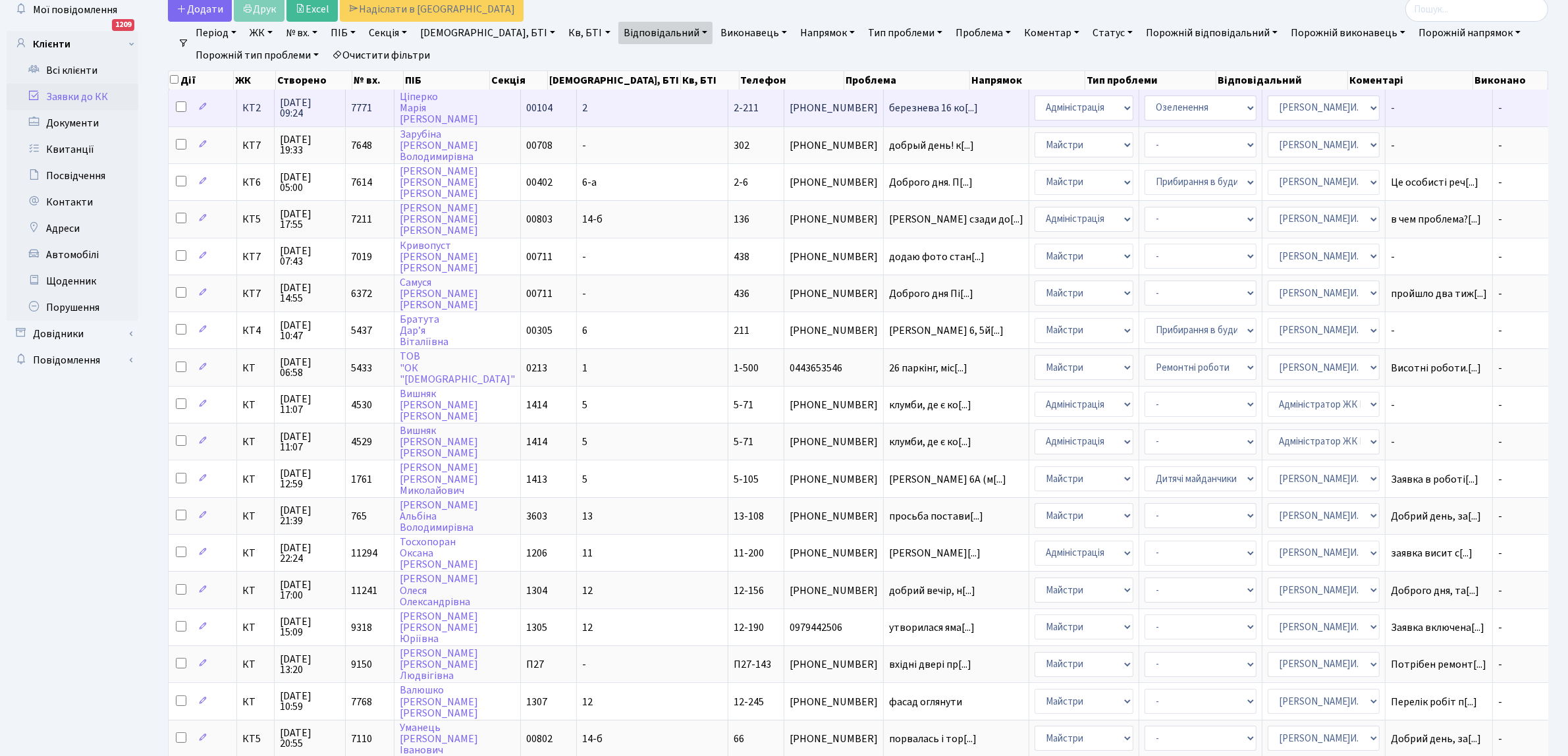
scroll to position [0, 0]
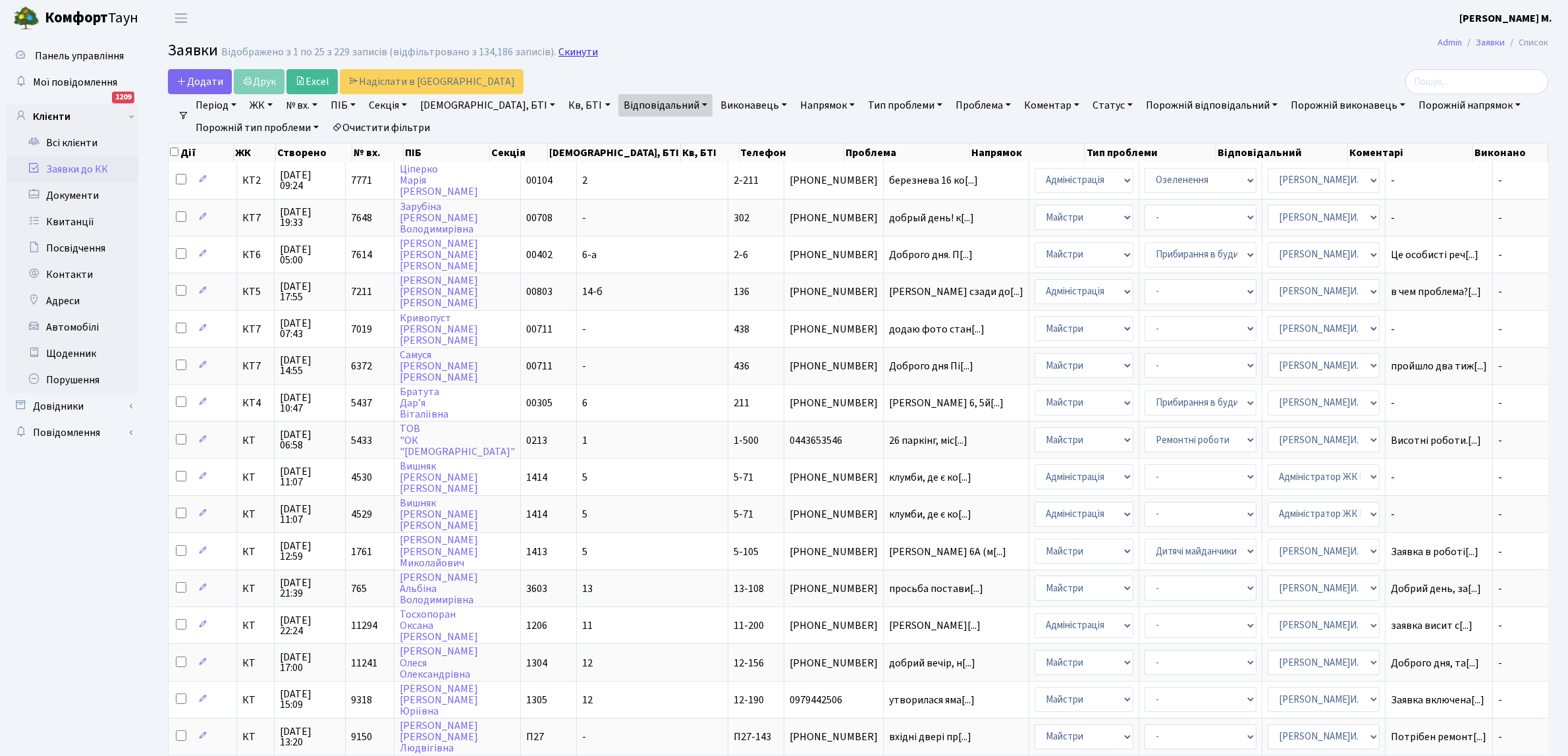
click at [573, 51] on link "Скинути" at bounding box center [578, 52] width 40 height 12
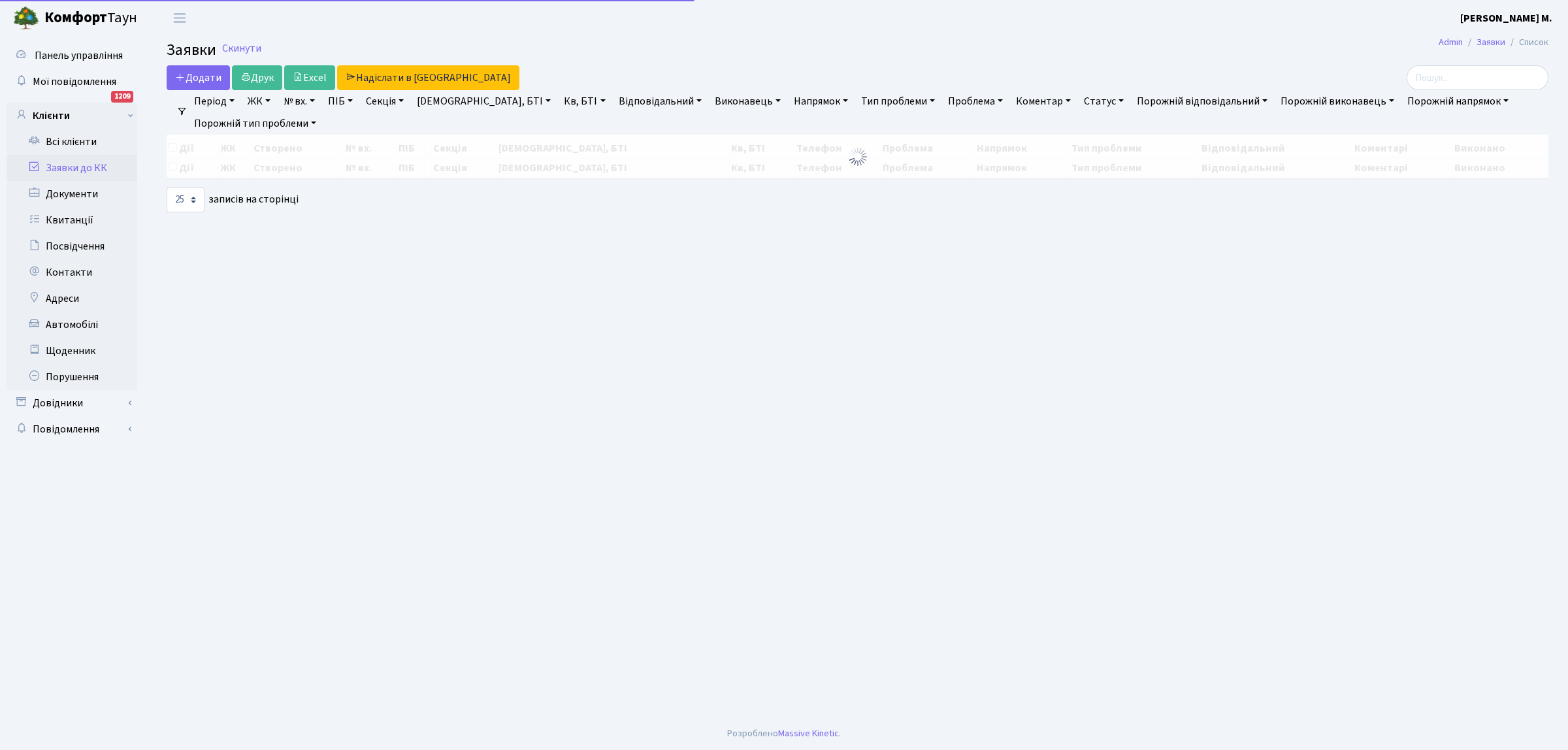
select select "25"
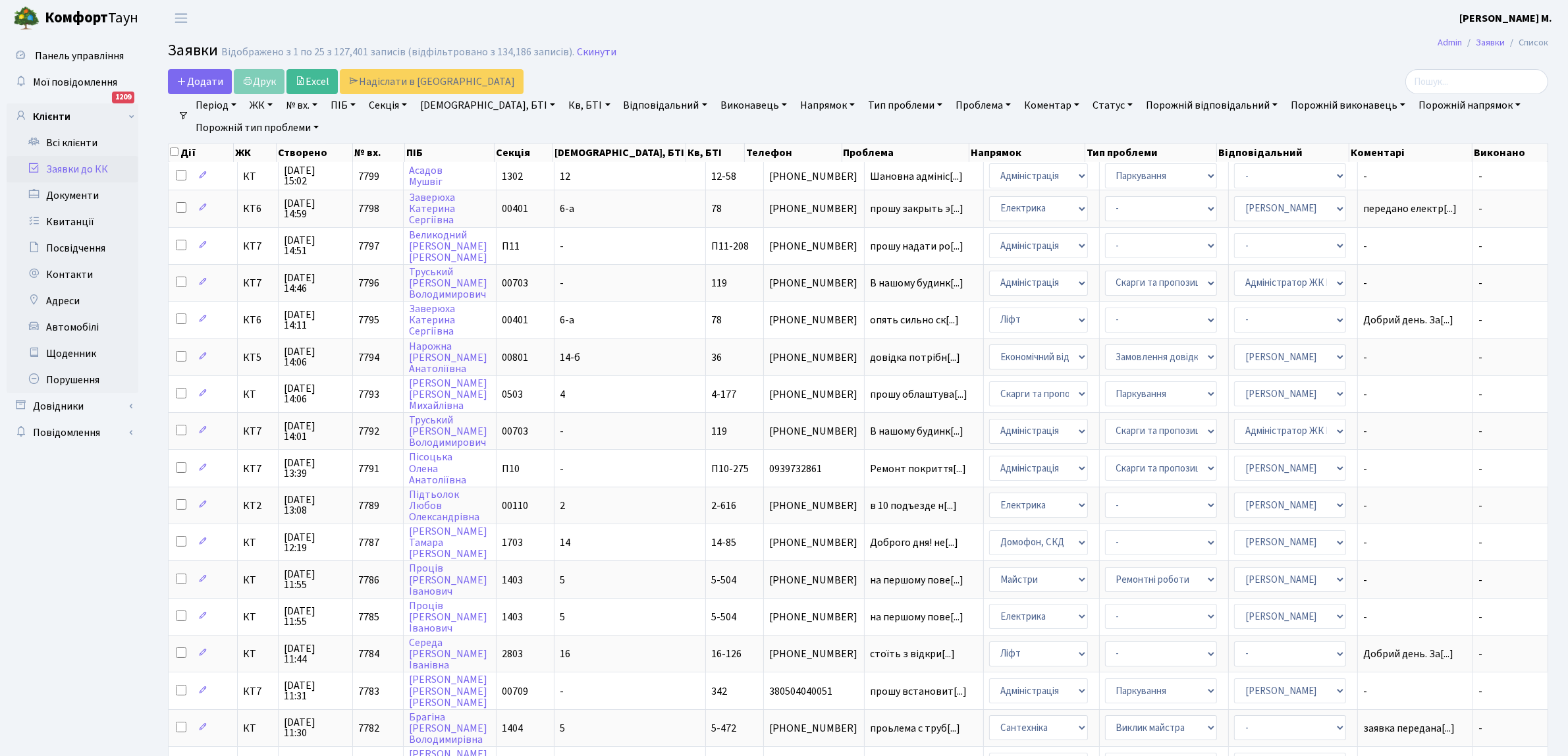
click at [624, 104] on link "Відповідальний" at bounding box center [665, 105] width 95 height 23
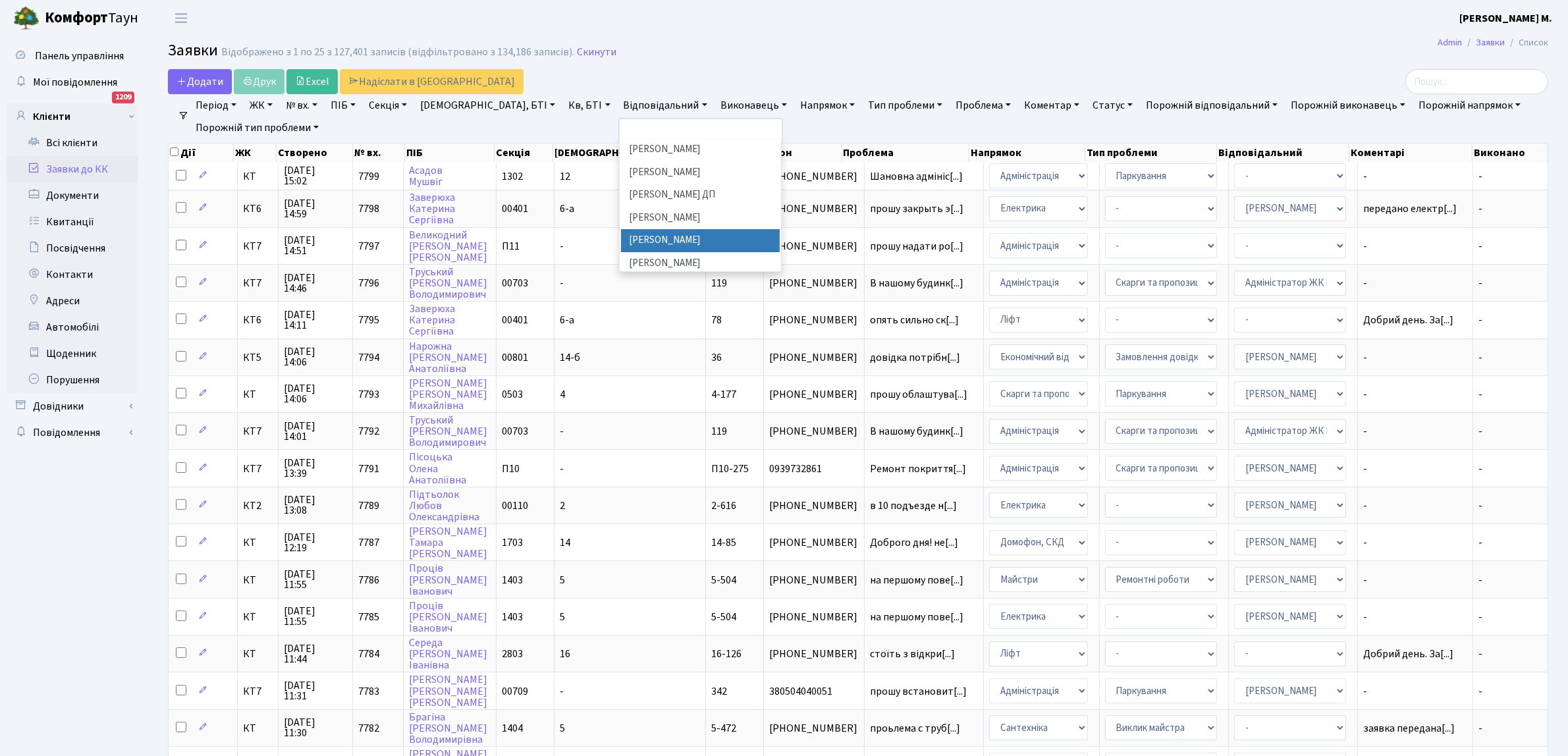
scroll to position [663, 0]
click at [621, 233] on li "[PERSON_NAME]И." at bounding box center [700, 244] width 159 height 23
